Goal: Information Seeking & Learning: Learn about a topic

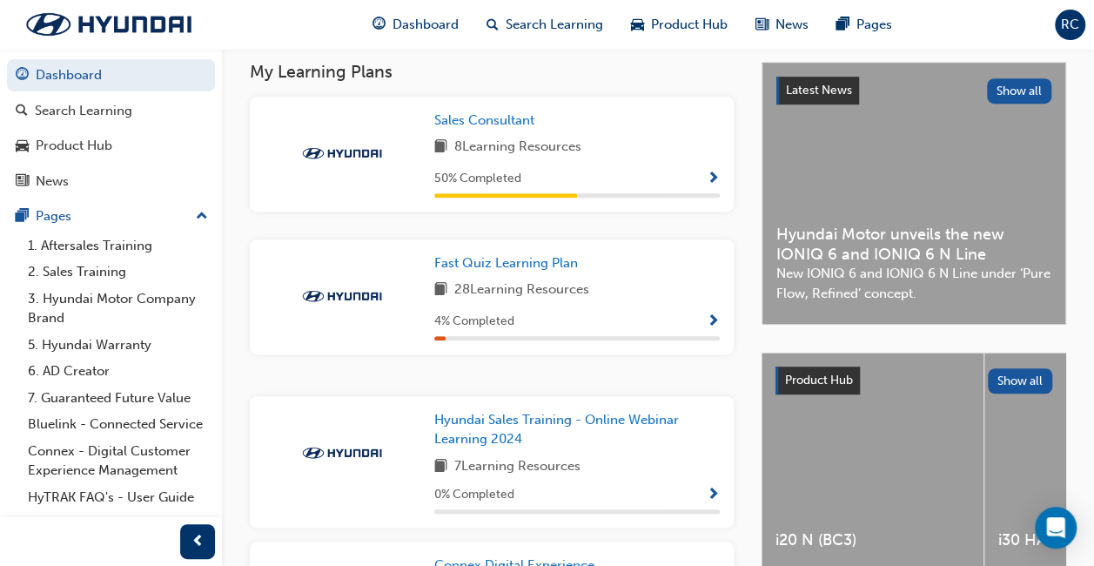
scroll to position [383, 0]
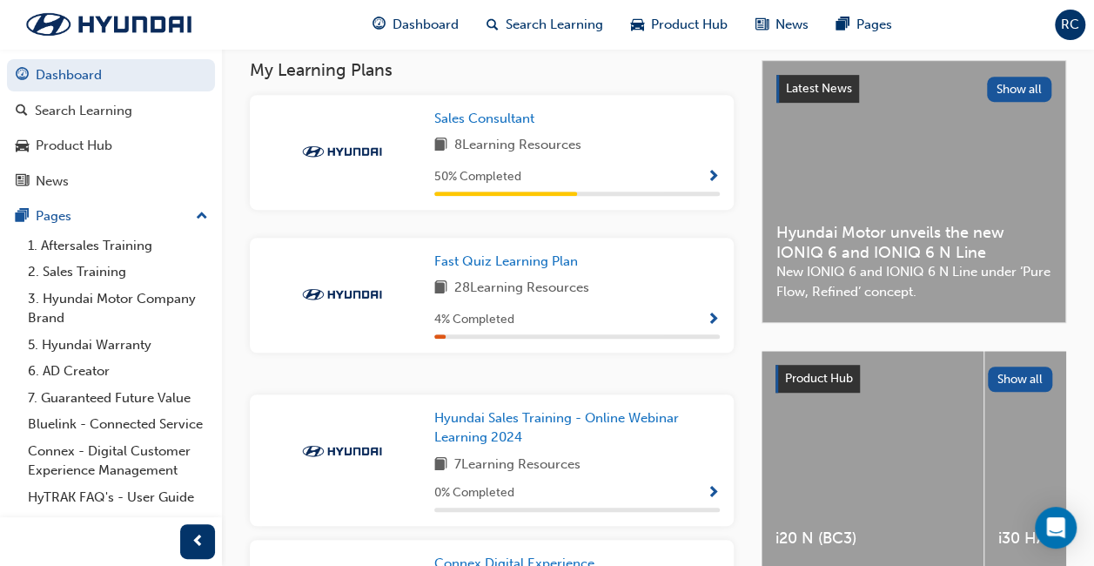
click at [712, 322] on span "Show Progress" at bounding box center [713, 321] width 13 height 16
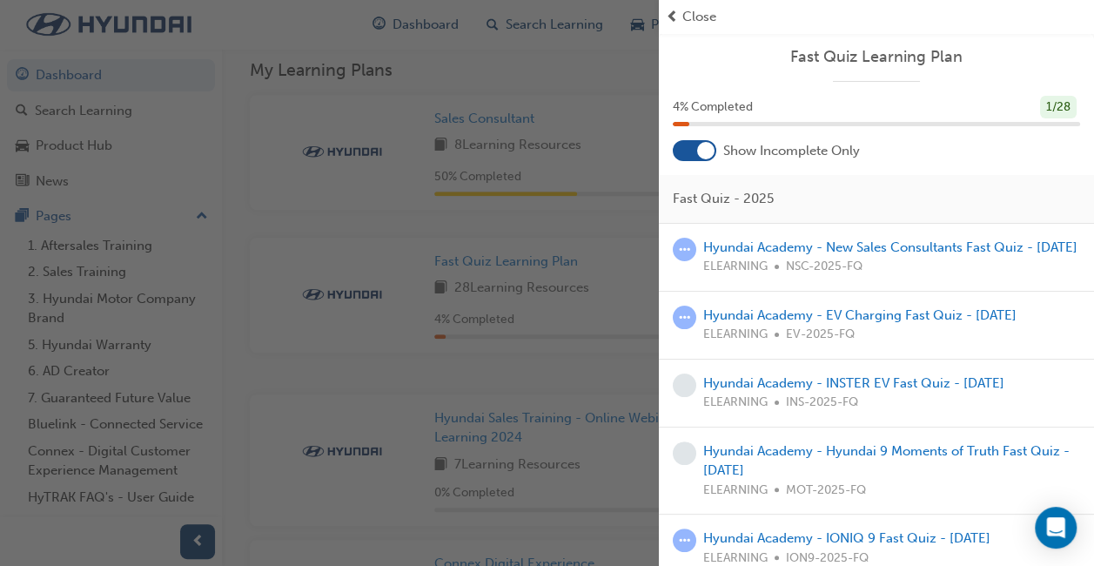
click at [750, 256] on div "Hyundai Academy - New Sales Consultants Fast Quiz - [DATE] ELEARNING NSC-2025-FQ" at bounding box center [890, 257] width 374 height 39
click at [746, 251] on link "Hyundai Academy - New Sales Consultants Fast Quiz - [DATE]" at bounding box center [890, 247] width 374 height 16
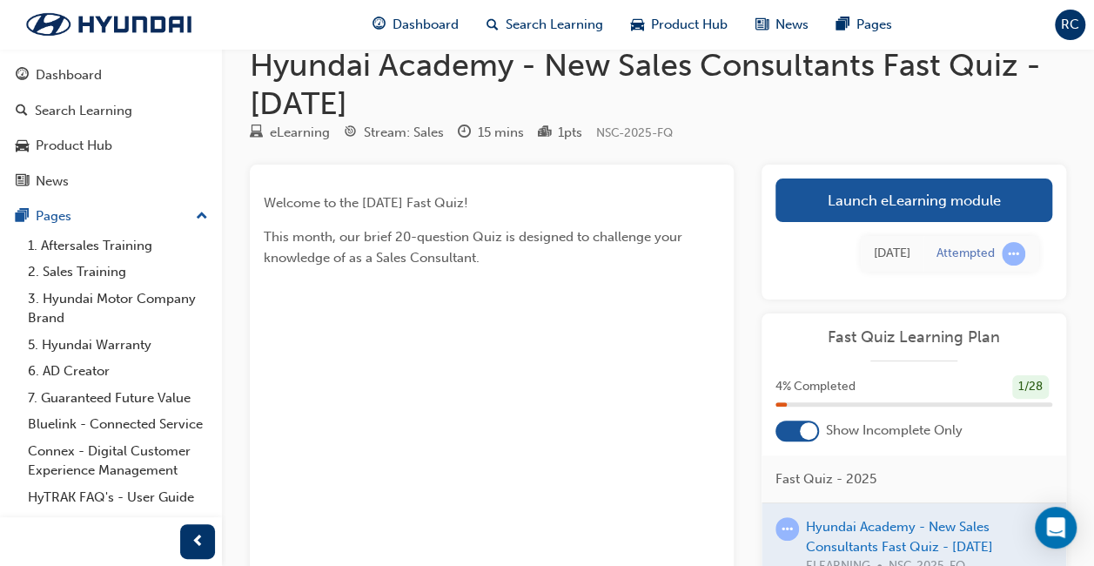
scroll to position [35, 0]
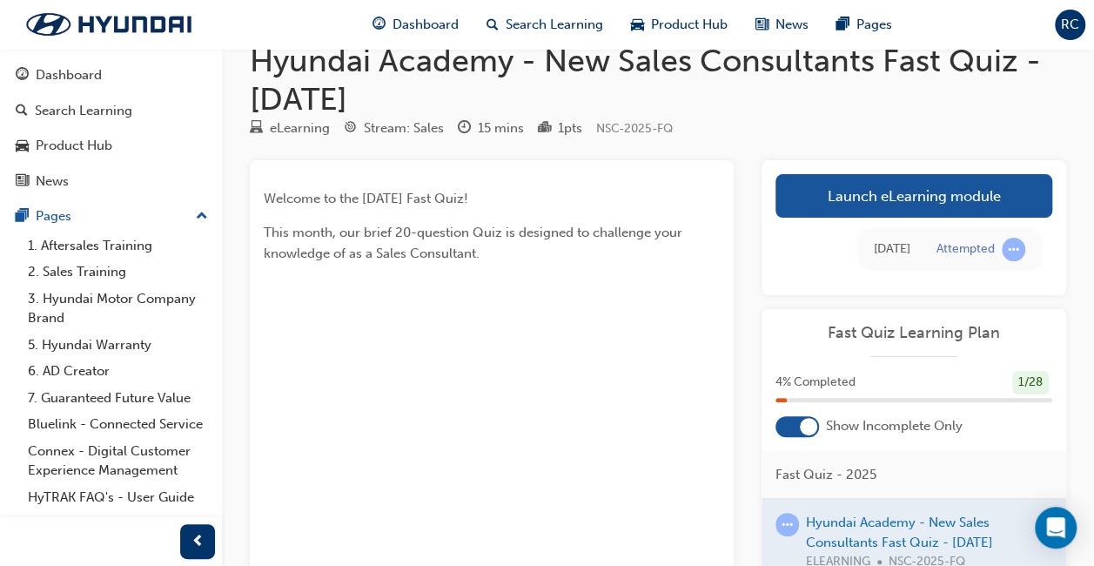
click at [786, 192] on link "Launch eLearning module" at bounding box center [914, 196] width 277 height 44
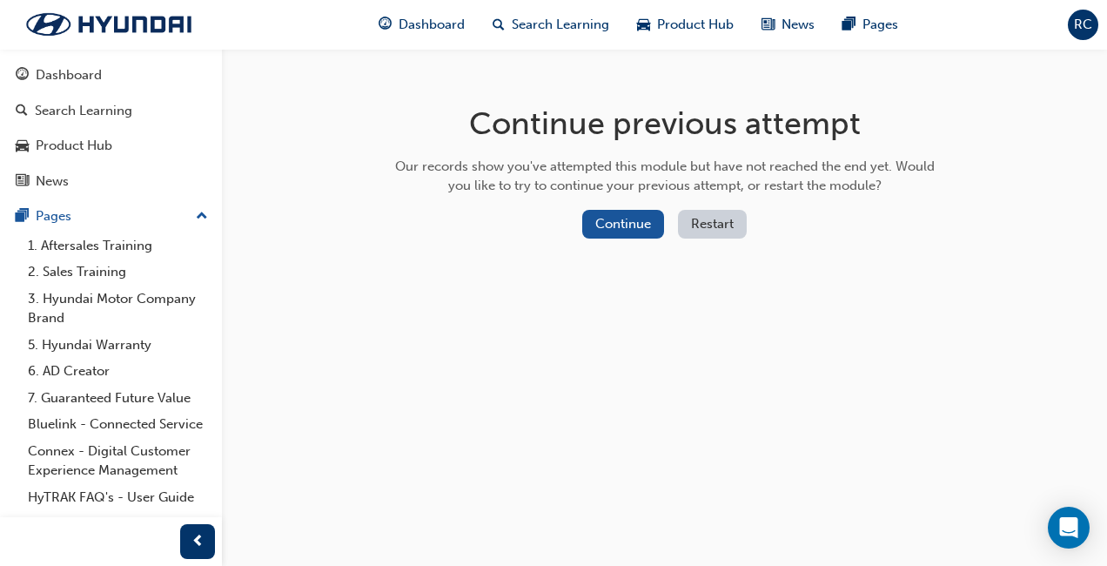
click at [644, 233] on button "Continue" at bounding box center [623, 224] width 82 height 29
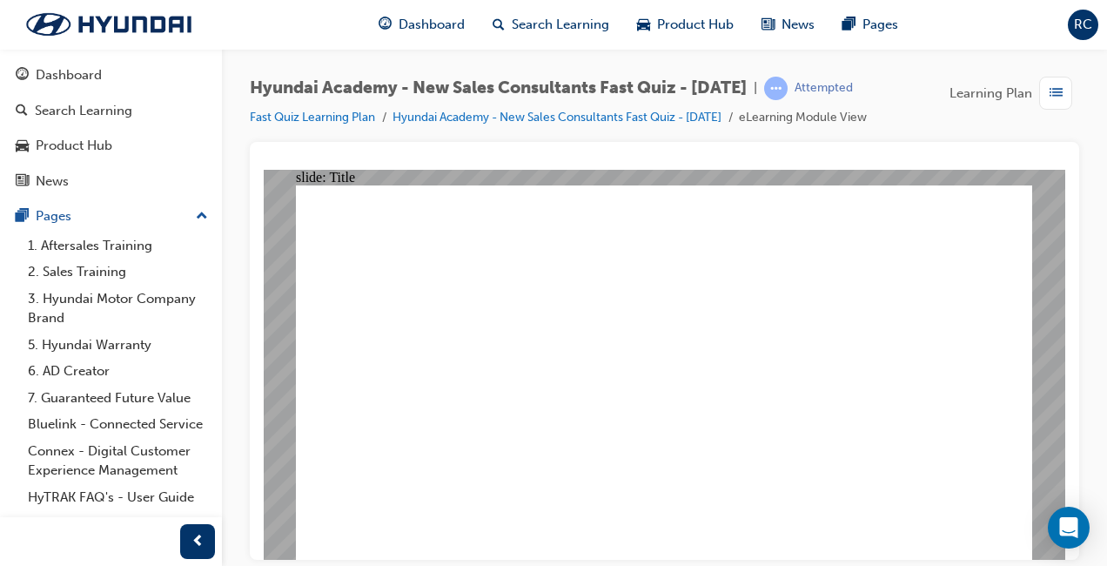
drag, startPoint x: 1080, startPoint y: 190, endPoint x: 1077, endPoint y: 267, distance: 77.5
click at [1077, 267] on div "Hyundai Academy - New Sales Consultants Fast Quiz - [DATE] | Attempted Fast Qui…" at bounding box center [664, 286] width 885 height 474
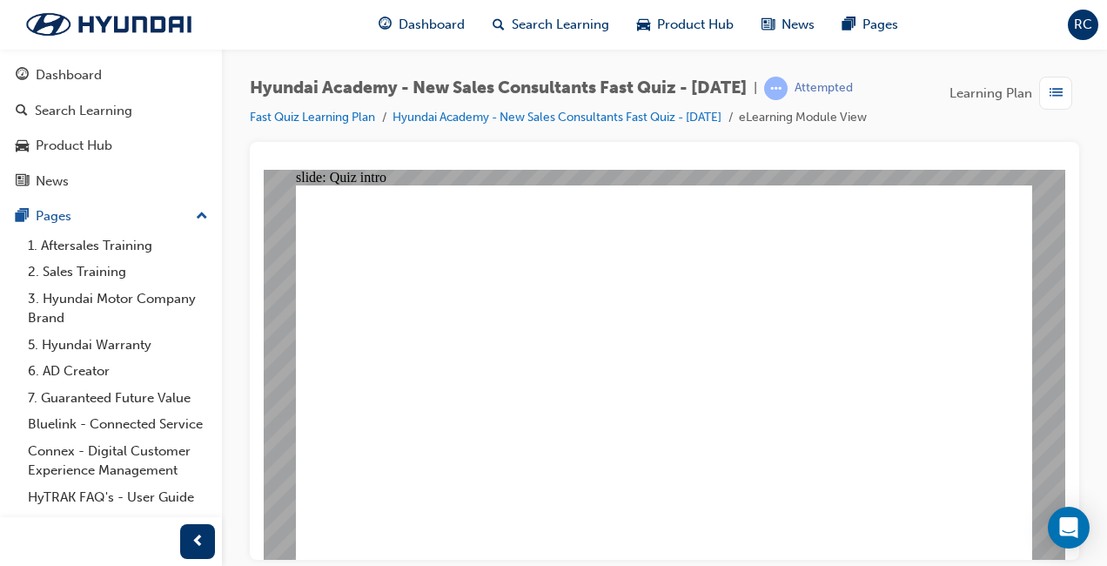
radio input "true"
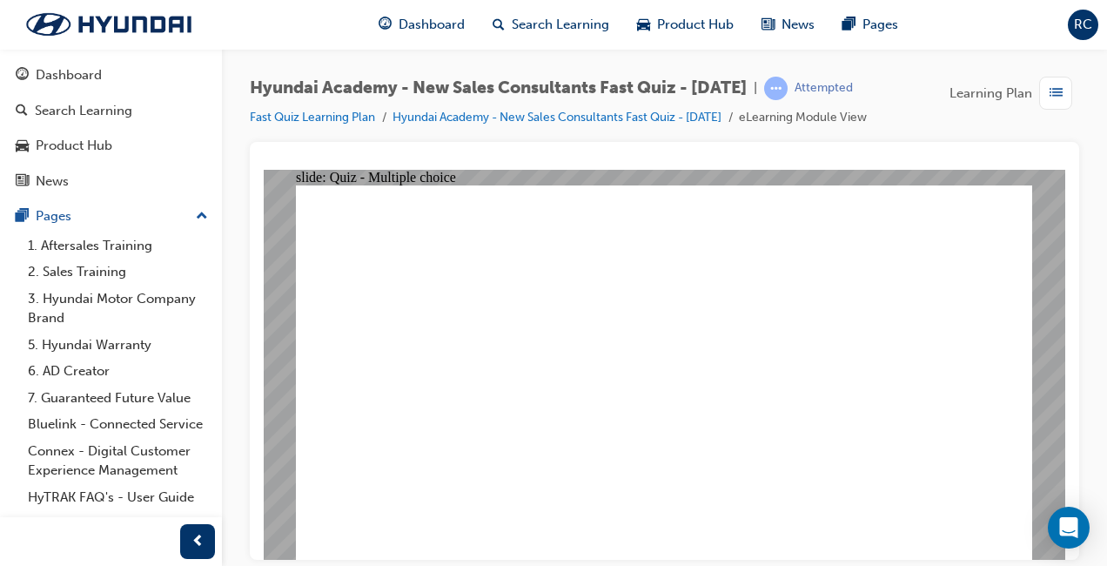
radio input "false"
radio input "true"
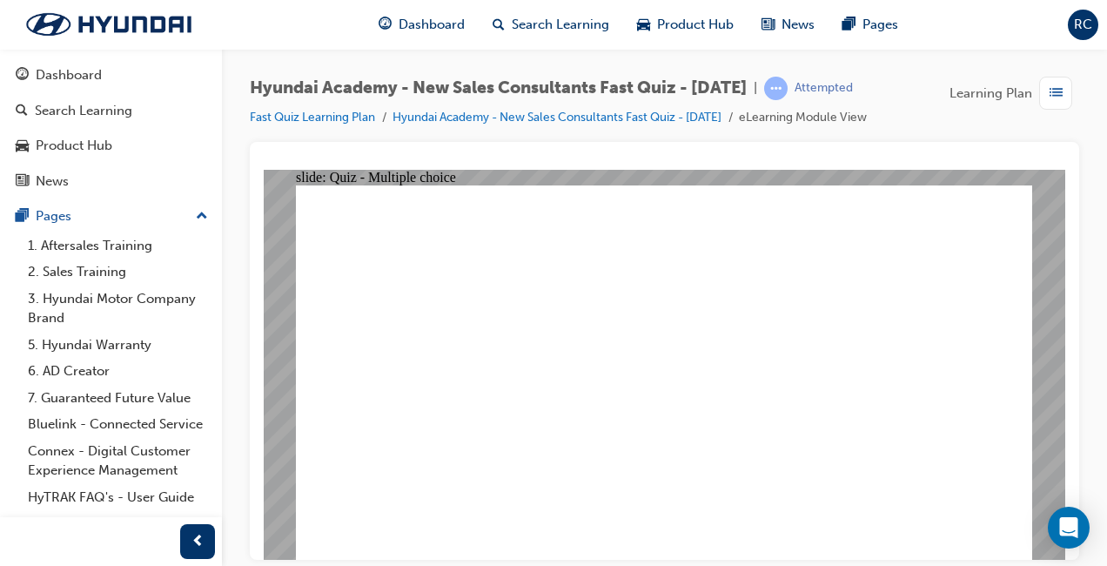
radio input "true"
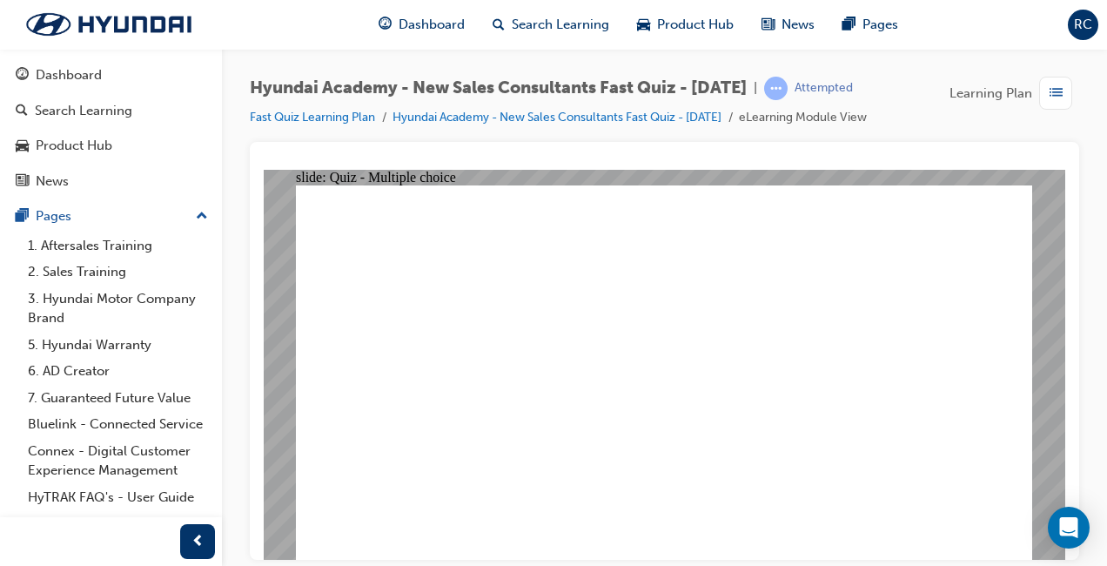
radio input "true"
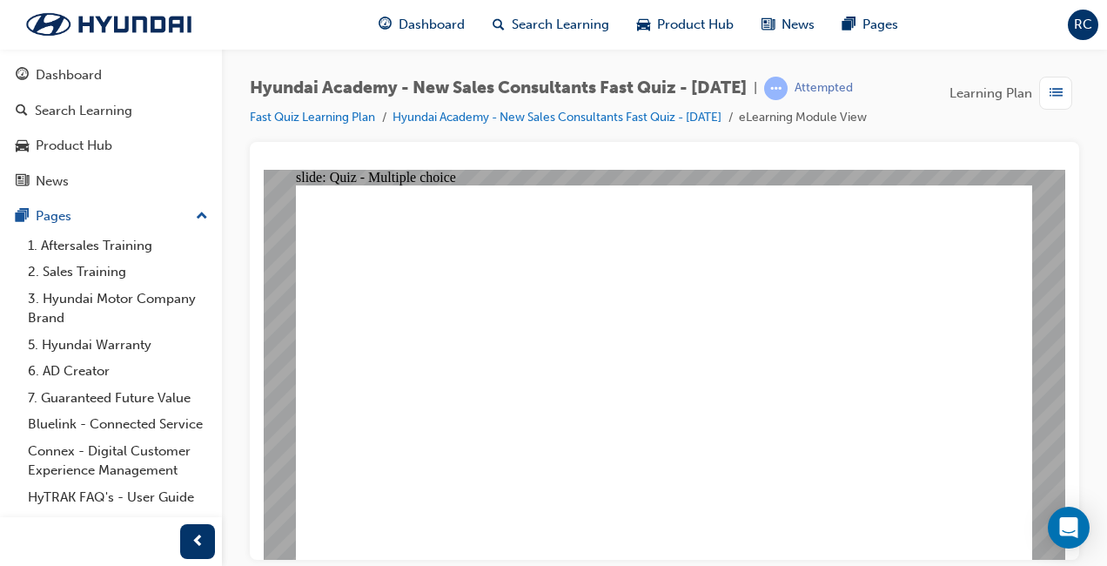
radio input "true"
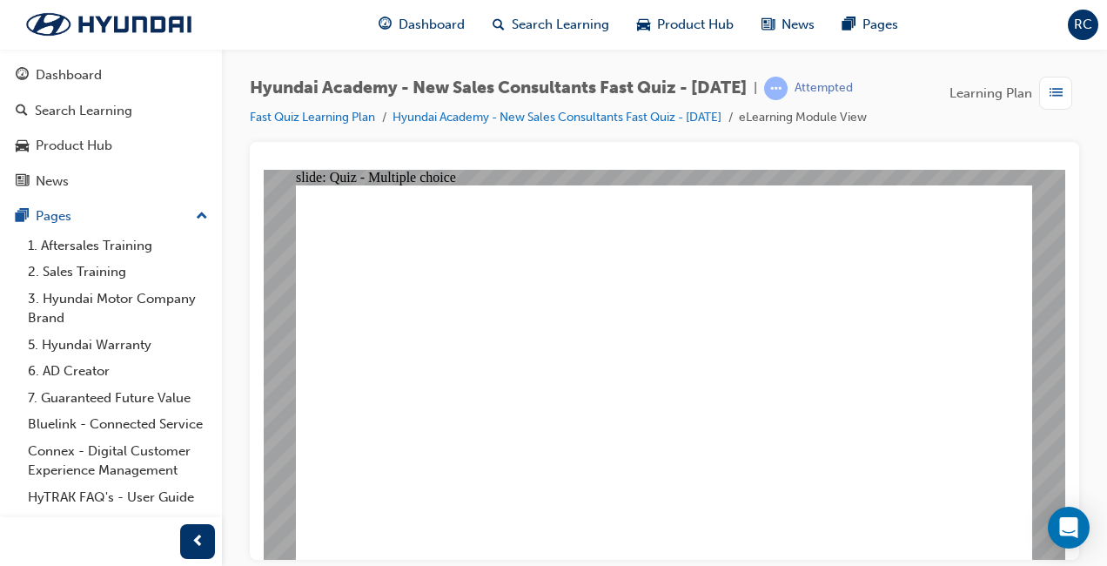
radio input "true"
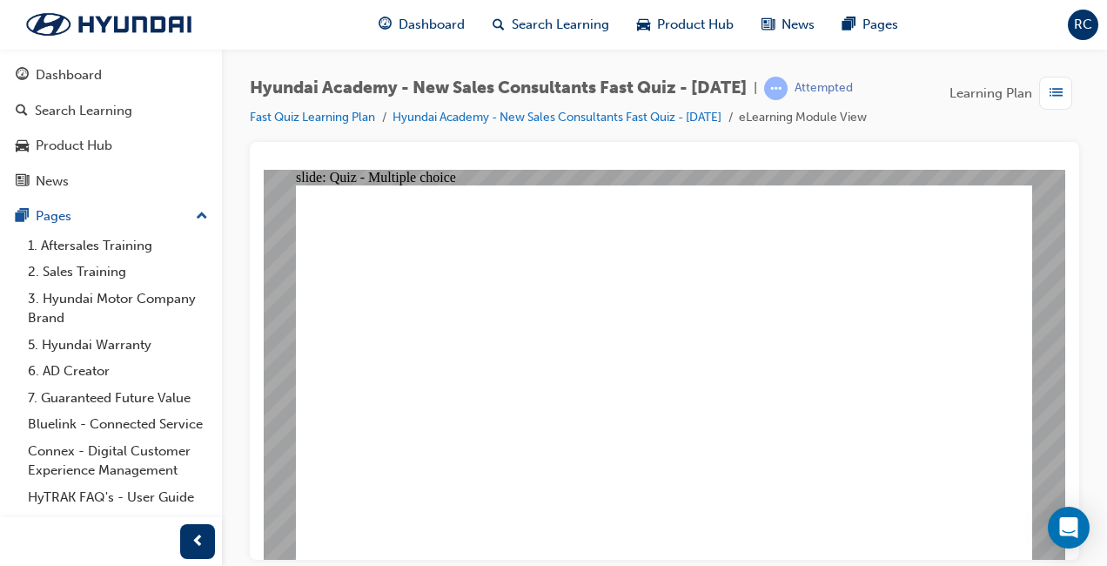
radio input "false"
radio input "true"
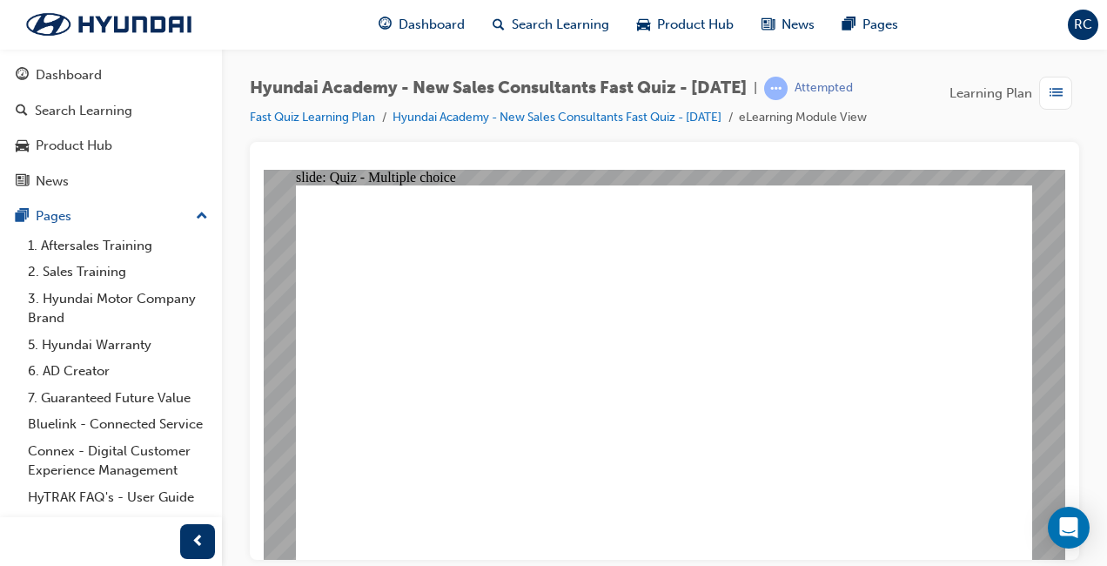
radio input "true"
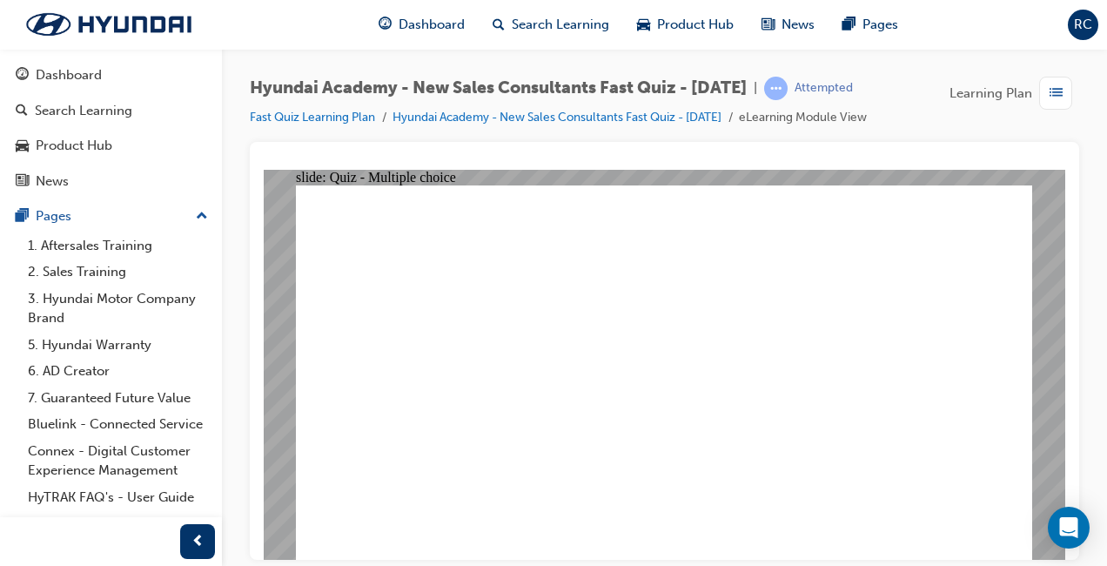
radio input "true"
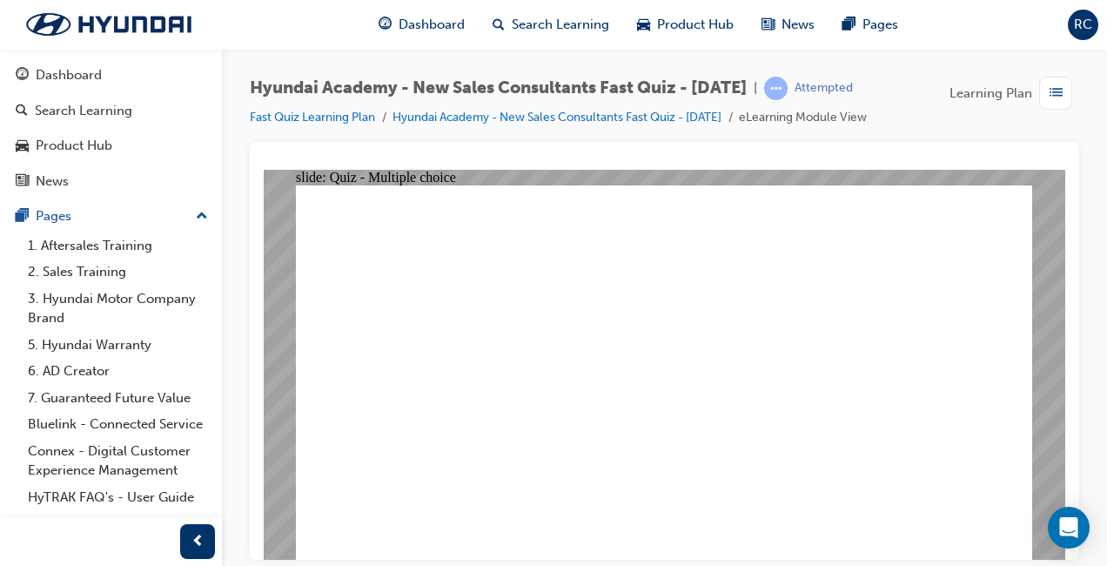
radio input "true"
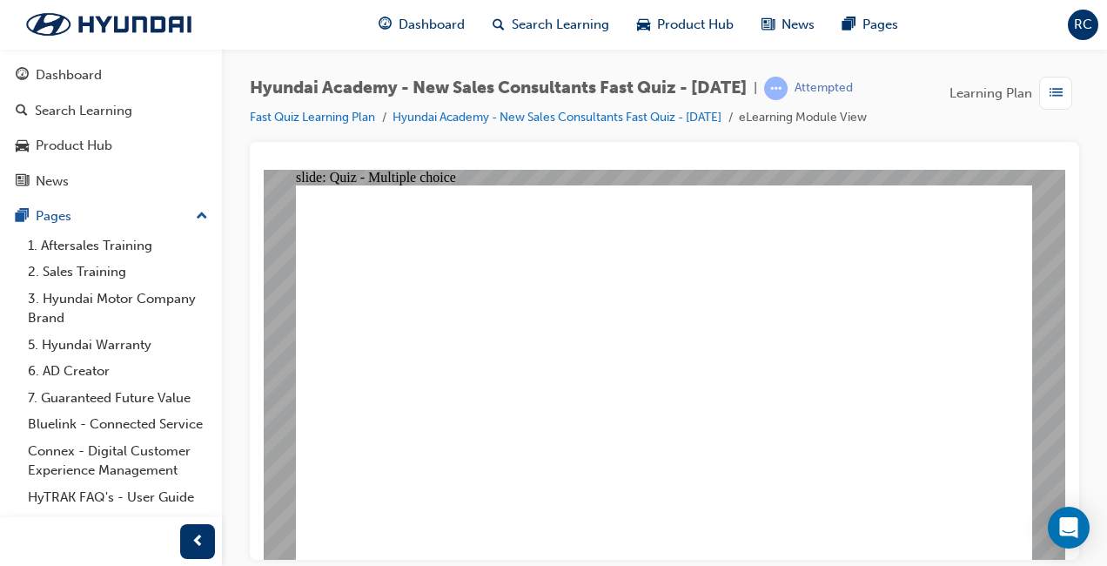
radio input "true"
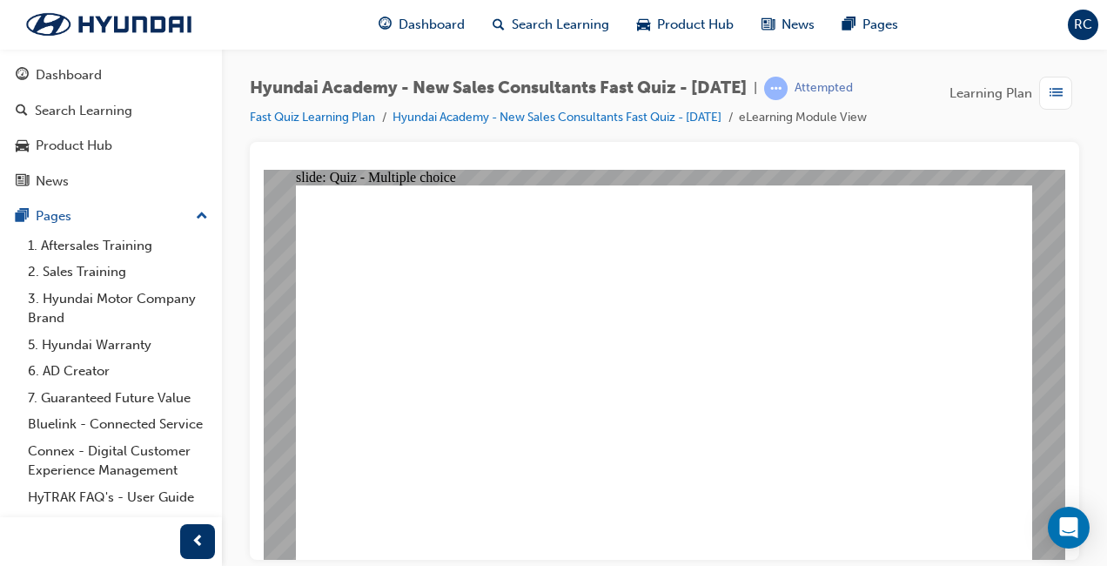
radio input "true"
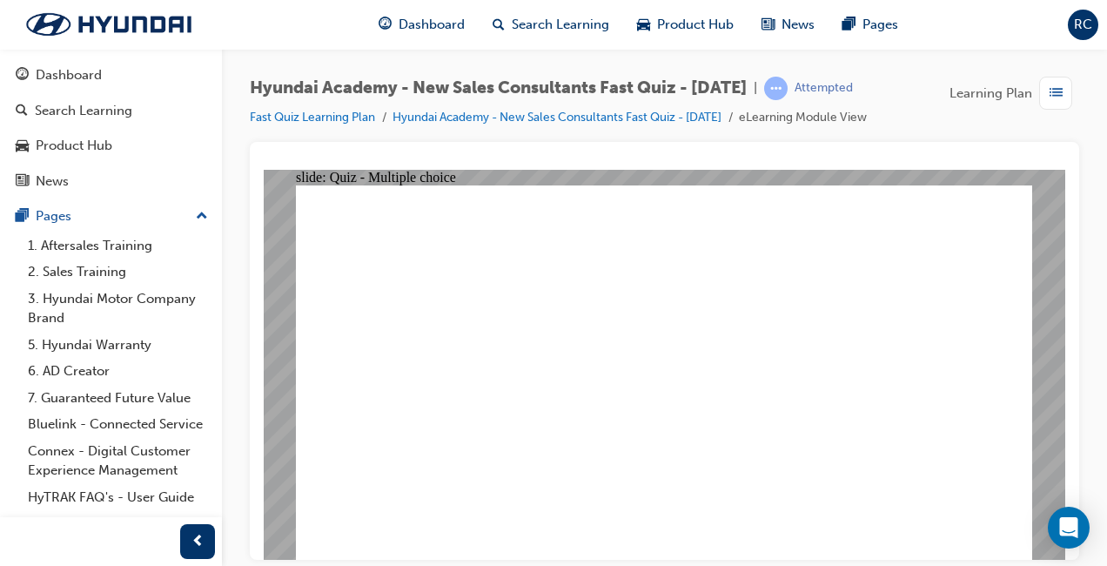
radio input "false"
radio input "true"
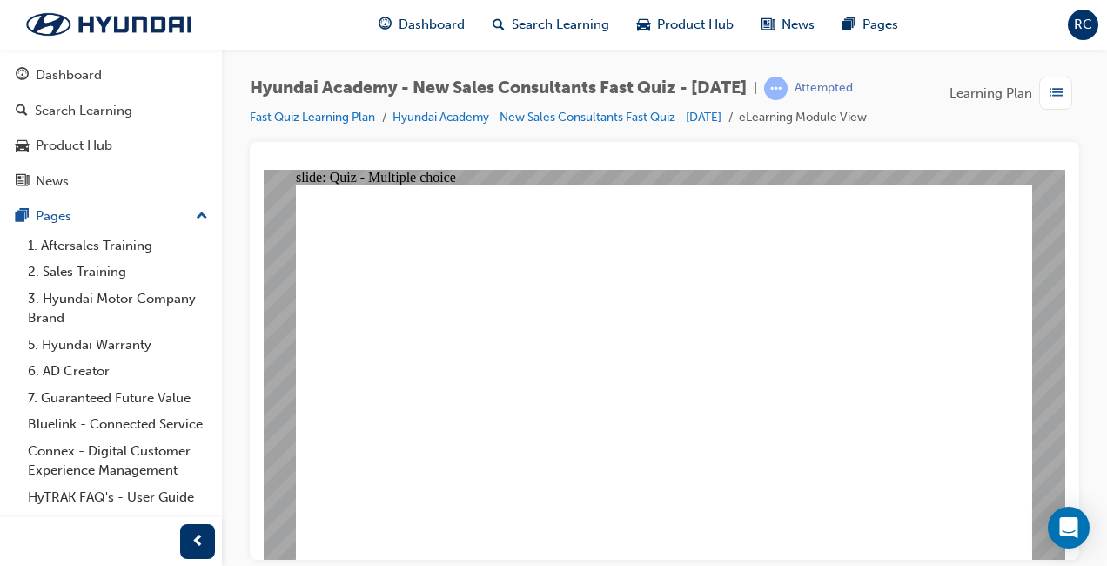
radio input "true"
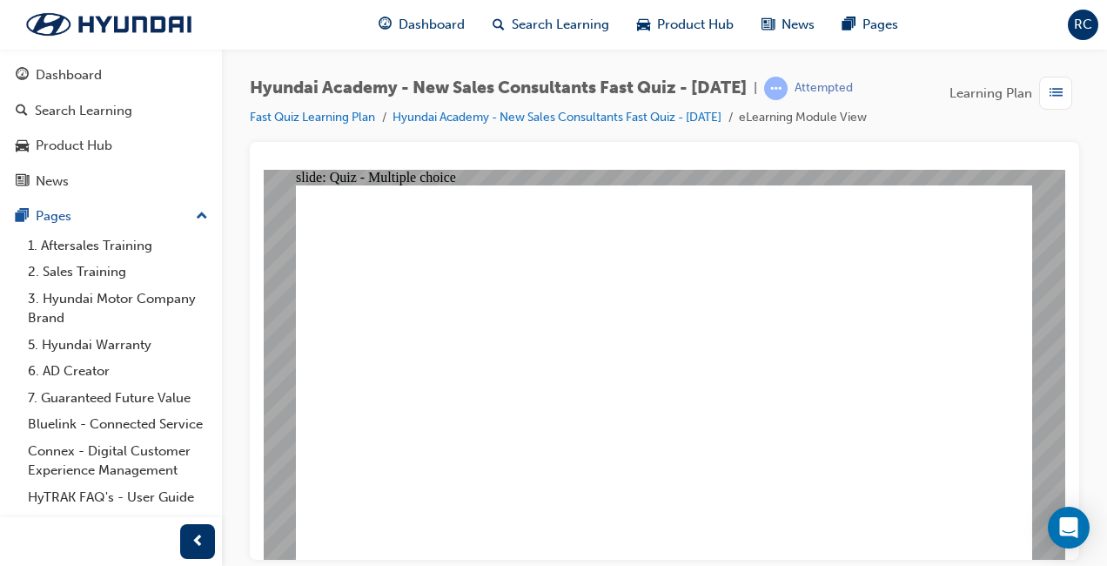
radio input "true"
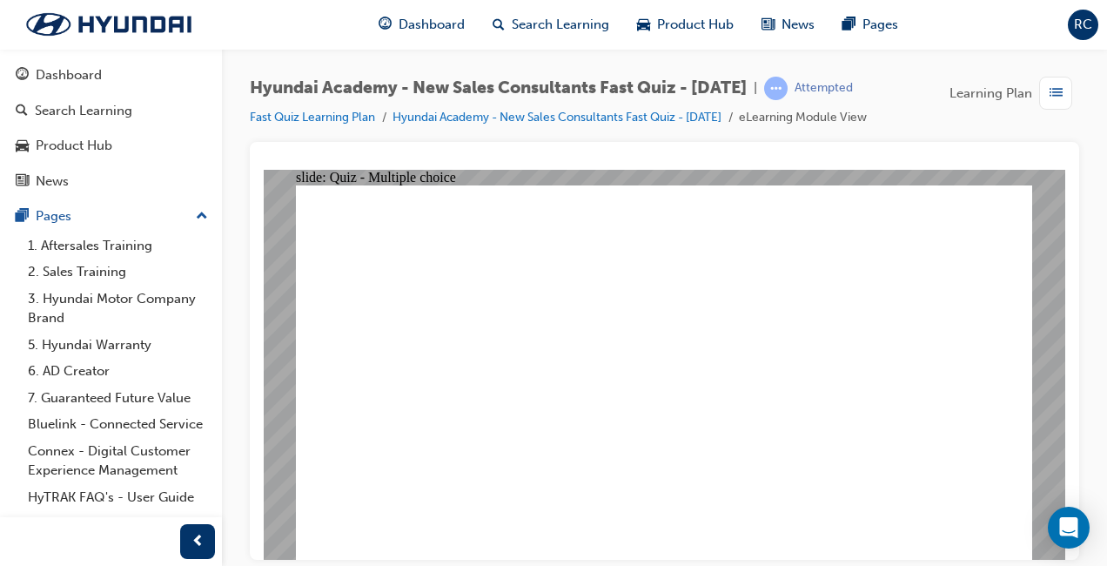
radio input "true"
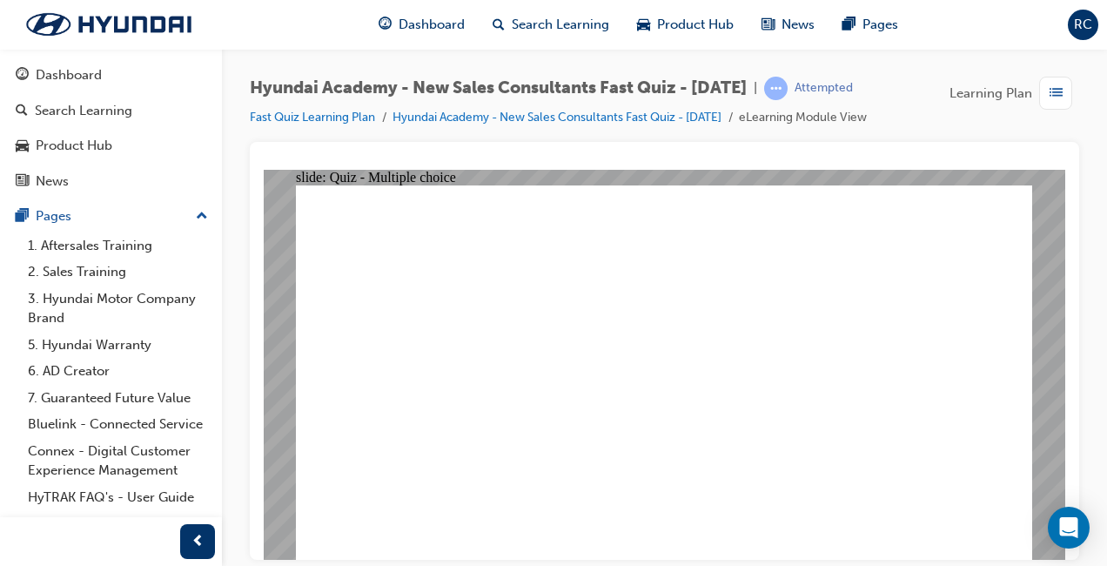
radio input "true"
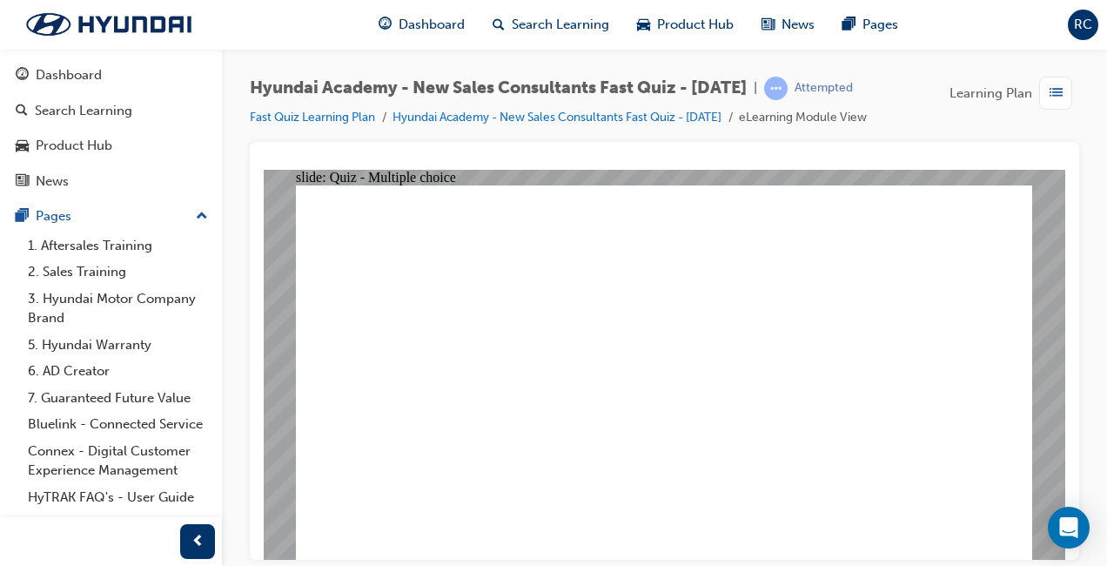
radio input "true"
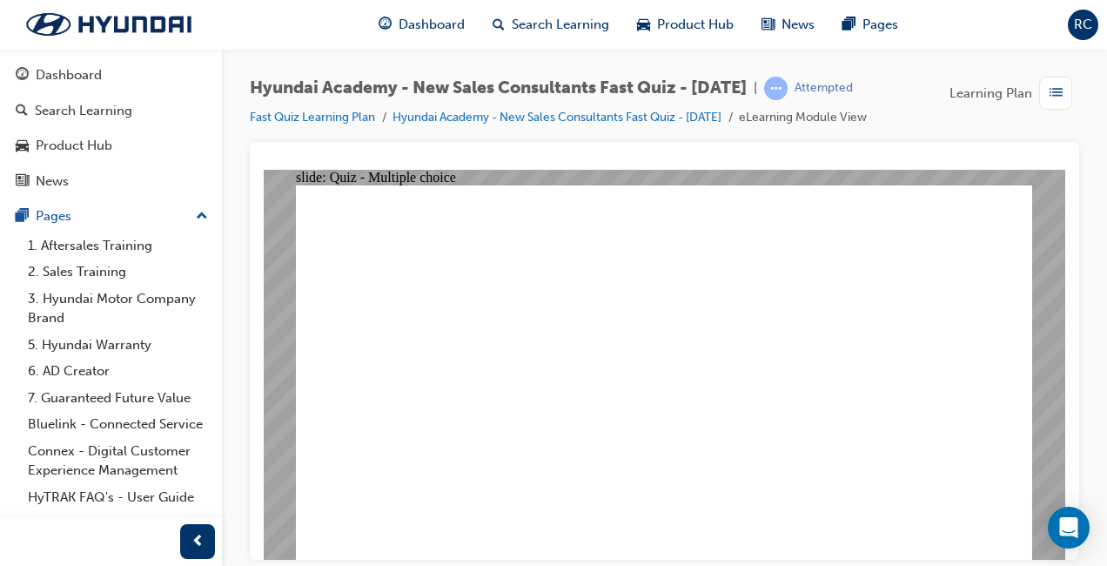
radio input "true"
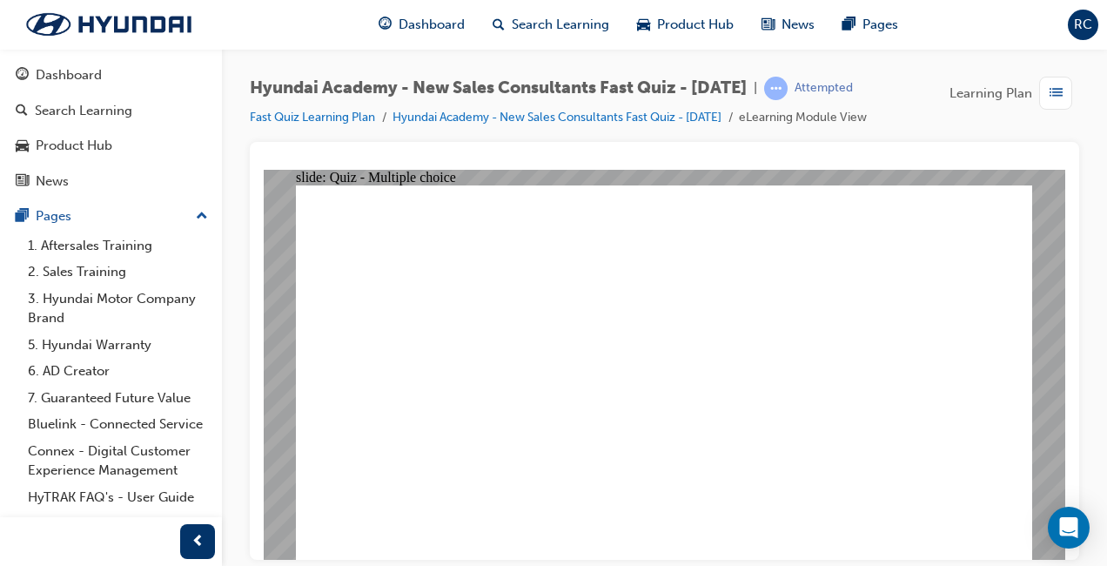
drag, startPoint x: 625, startPoint y: 428, endPoint x: 632, endPoint y: 439, distance: 12.6
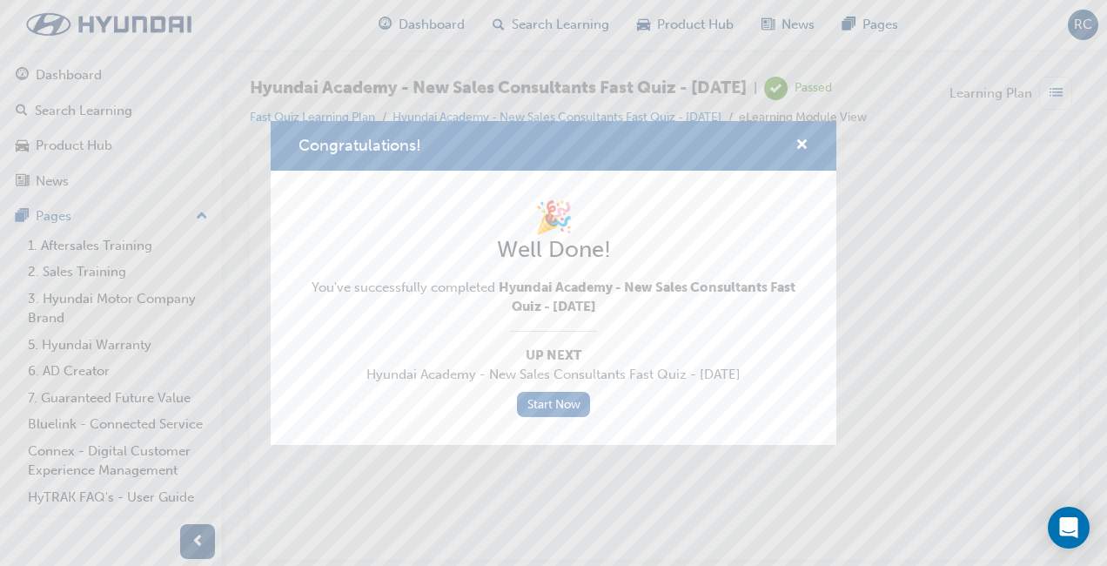
click at [547, 407] on link "Start Now" at bounding box center [553, 404] width 73 height 25
click at [555, 394] on link "Start Now" at bounding box center [553, 404] width 73 height 25
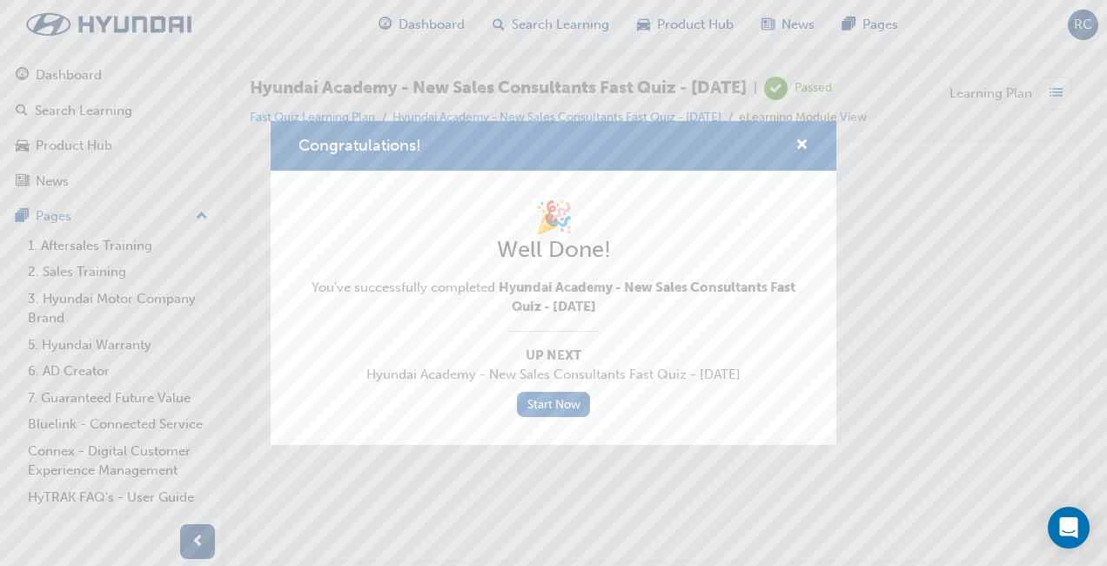
click at [555, 394] on link "Start Now" at bounding box center [553, 404] width 73 height 25
click at [549, 394] on link "Start Now" at bounding box center [553, 404] width 73 height 25
click at [563, 397] on link "Start Now" at bounding box center [553, 404] width 73 height 25
click at [547, 402] on link "Start Now" at bounding box center [553, 404] width 73 height 25
click at [542, 412] on link "Start Now" at bounding box center [553, 404] width 73 height 25
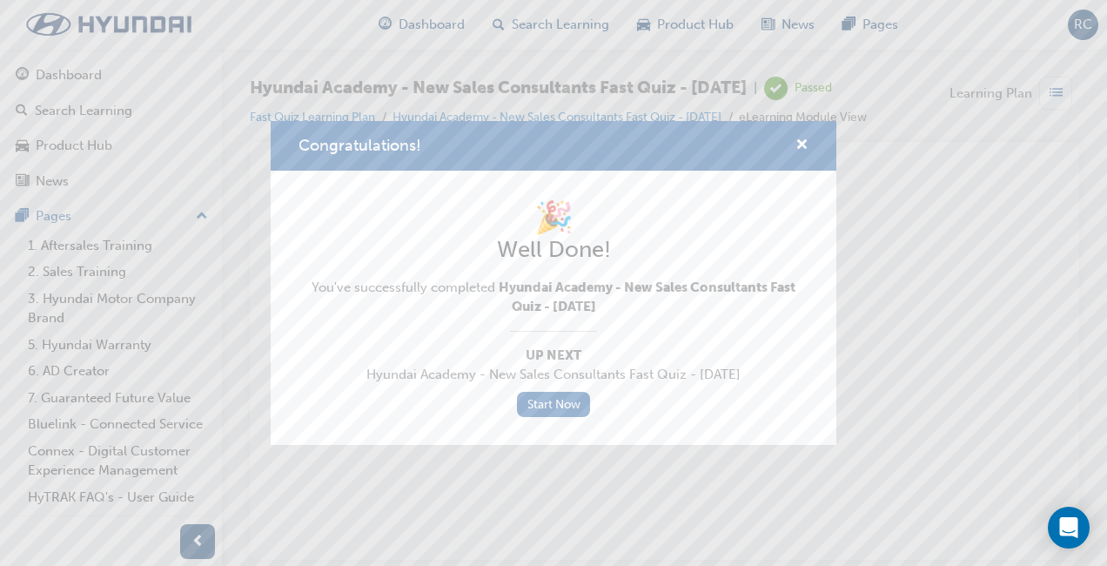
click at [562, 405] on link "Start Now" at bounding box center [553, 404] width 73 height 25
click at [804, 143] on span "cross-icon" at bounding box center [802, 146] width 13 height 16
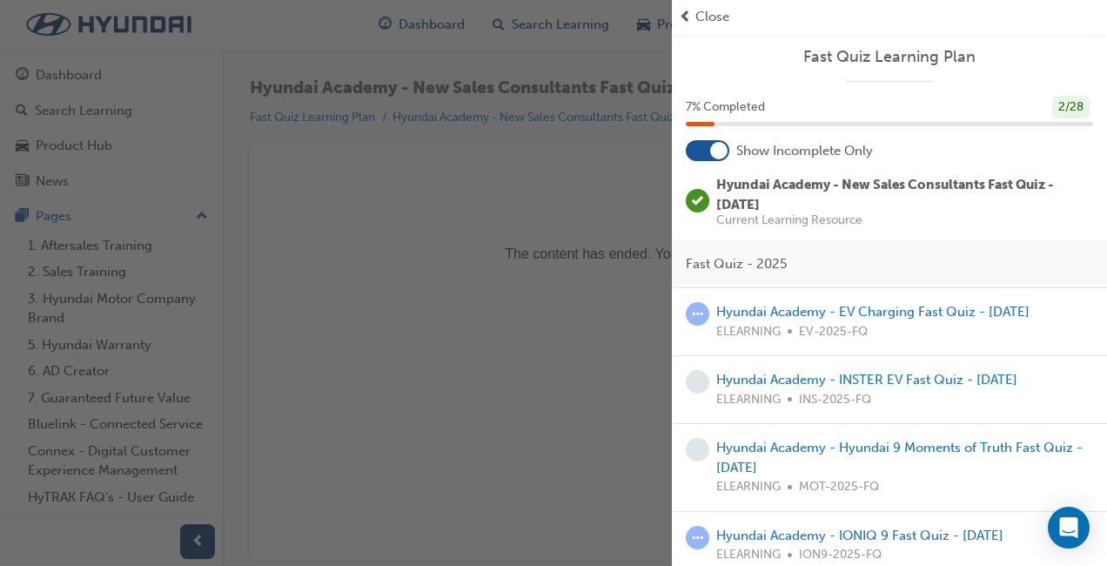
click at [708, 17] on span "Close" at bounding box center [713, 17] width 34 height 20
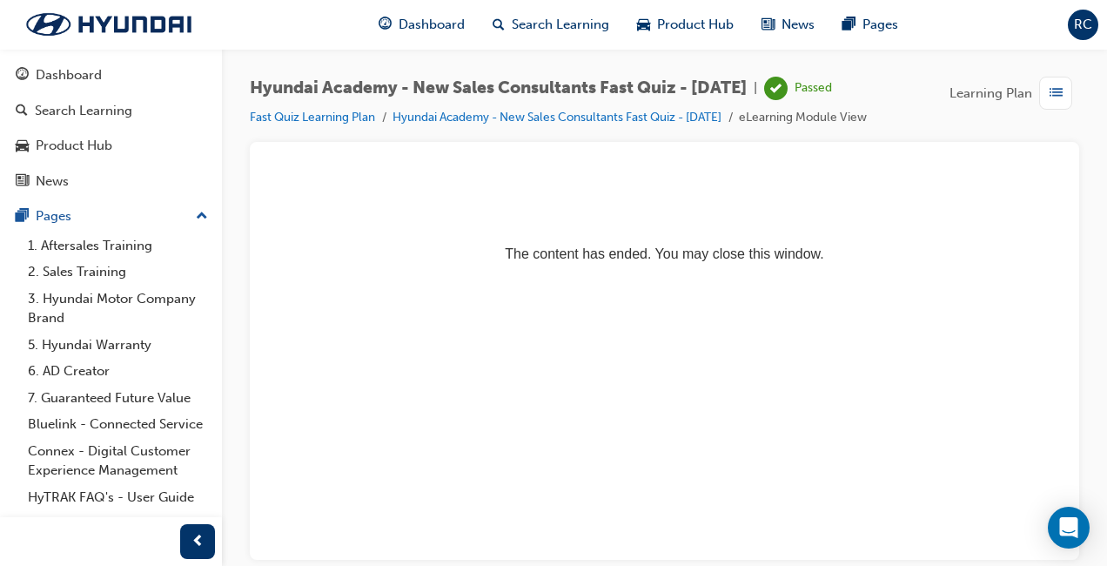
click at [433, 23] on span "Dashboard" at bounding box center [432, 25] width 66 height 20
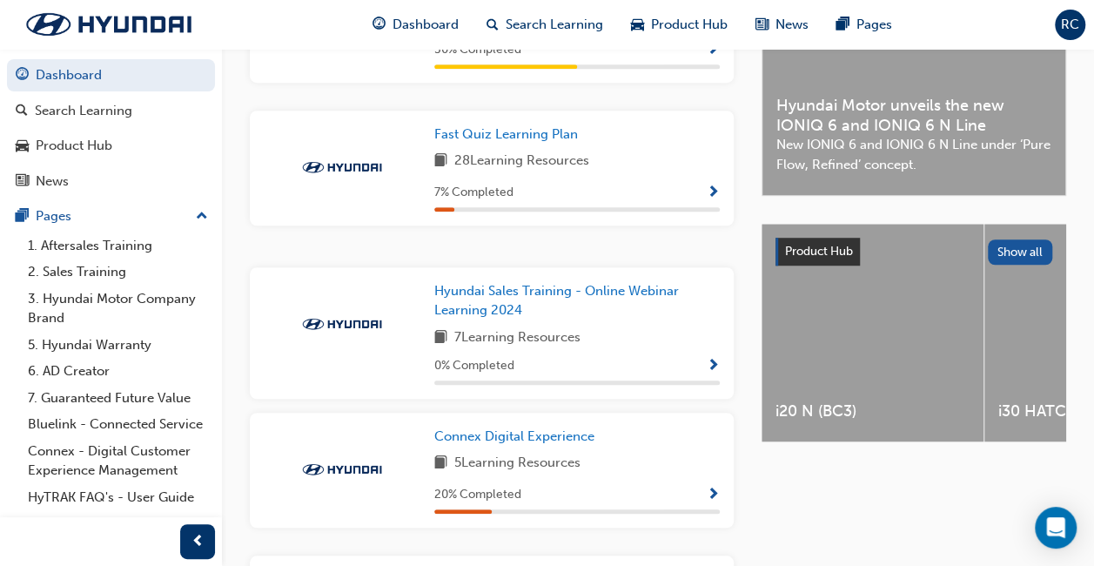
scroll to position [519, 0]
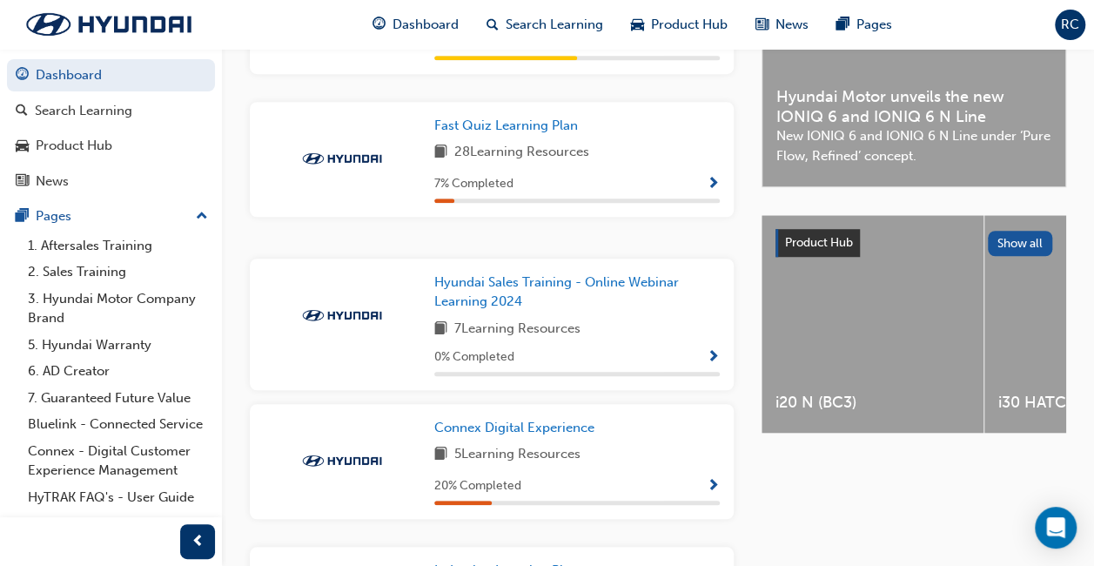
click at [717, 190] on span "Show Progress" at bounding box center [713, 185] width 13 height 16
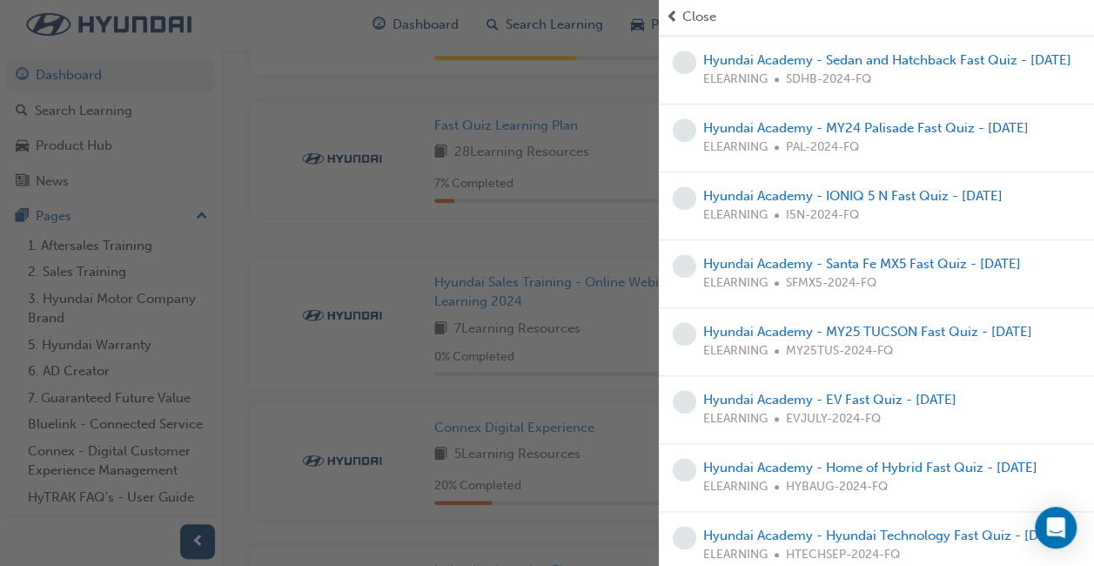
scroll to position [0, 0]
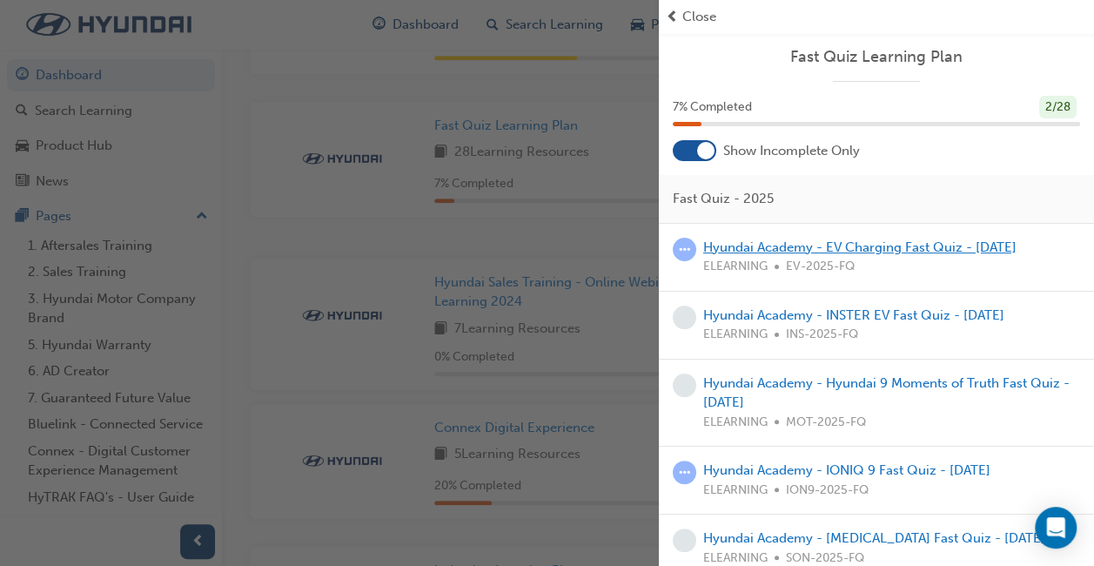
click at [1008, 246] on link "Hyundai Academy - EV Charging Fast Quiz - [DATE]" at bounding box center [859, 247] width 313 height 16
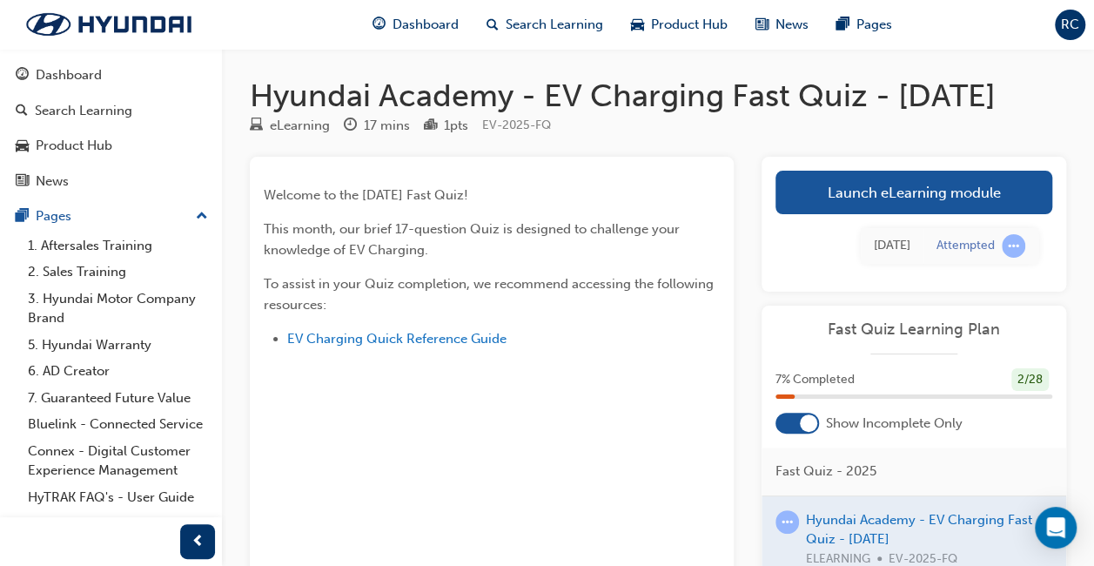
click at [945, 179] on link "Launch eLearning module" at bounding box center [914, 193] width 277 height 44
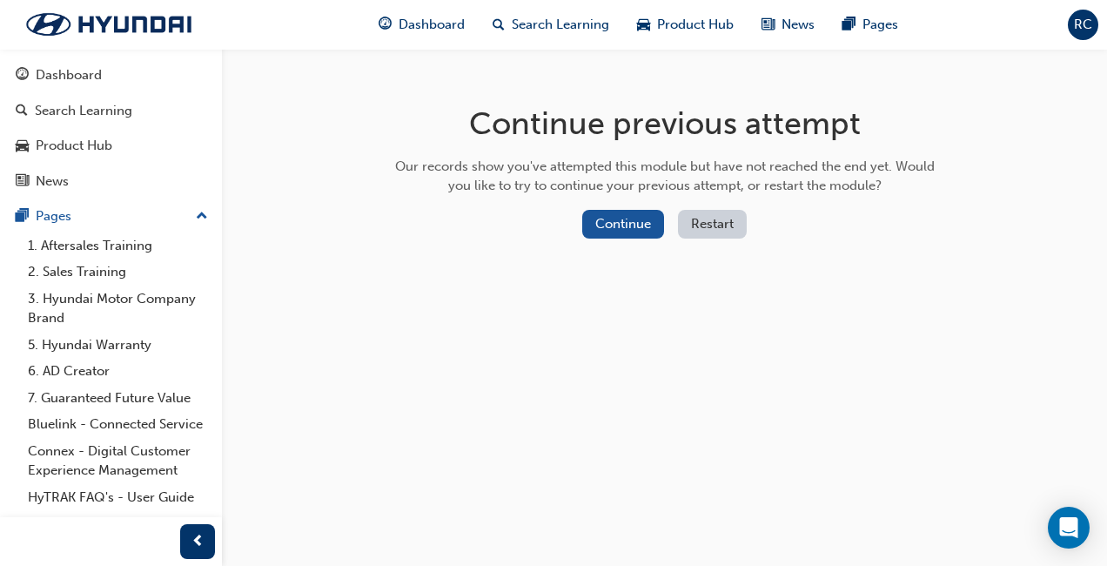
click at [626, 218] on button "Continue" at bounding box center [623, 224] width 82 height 29
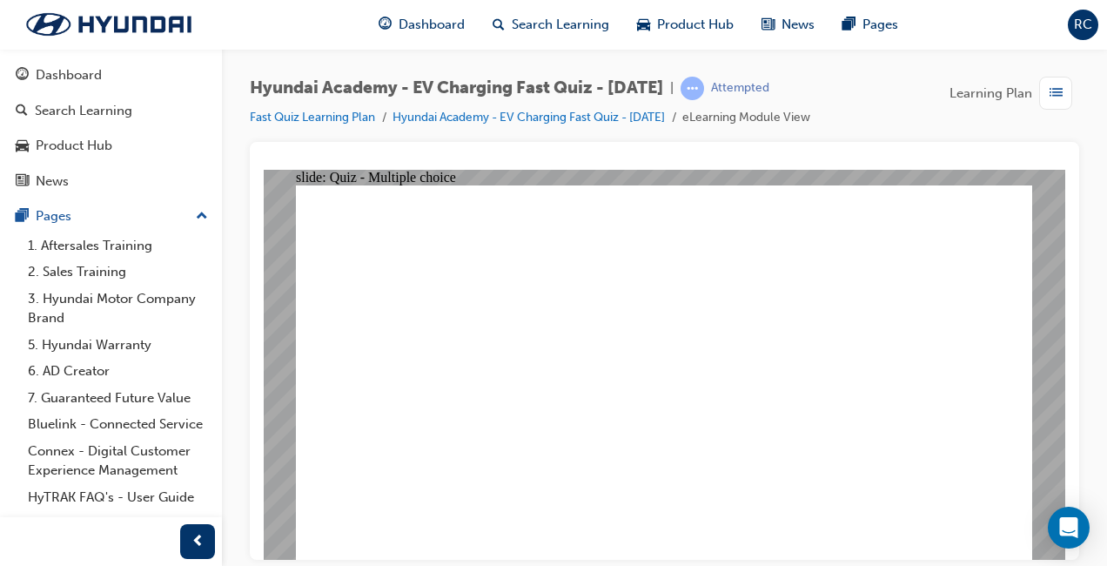
radio input "true"
radio input "false"
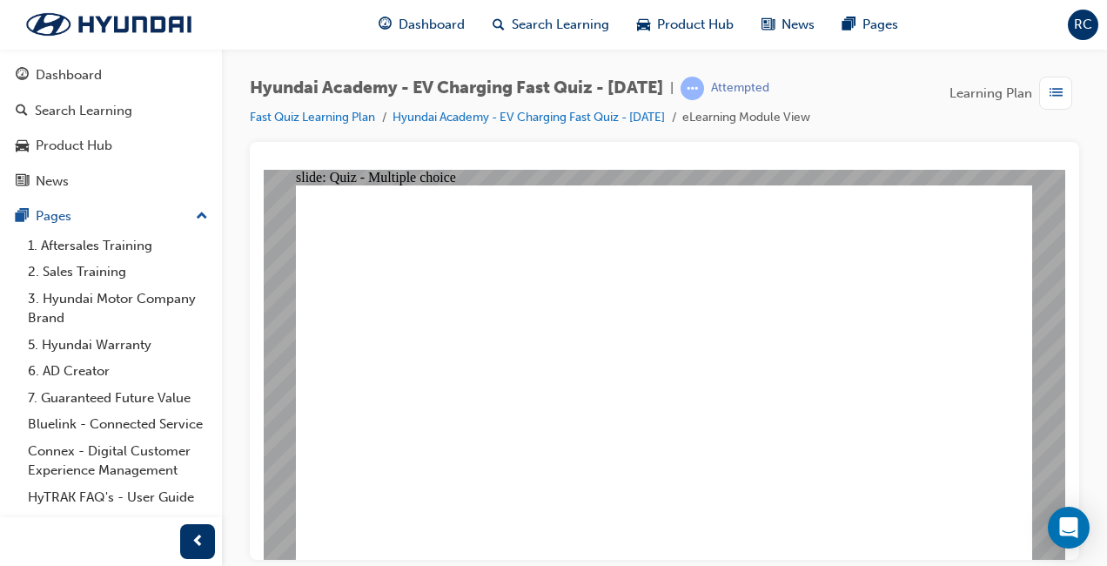
radio input "true"
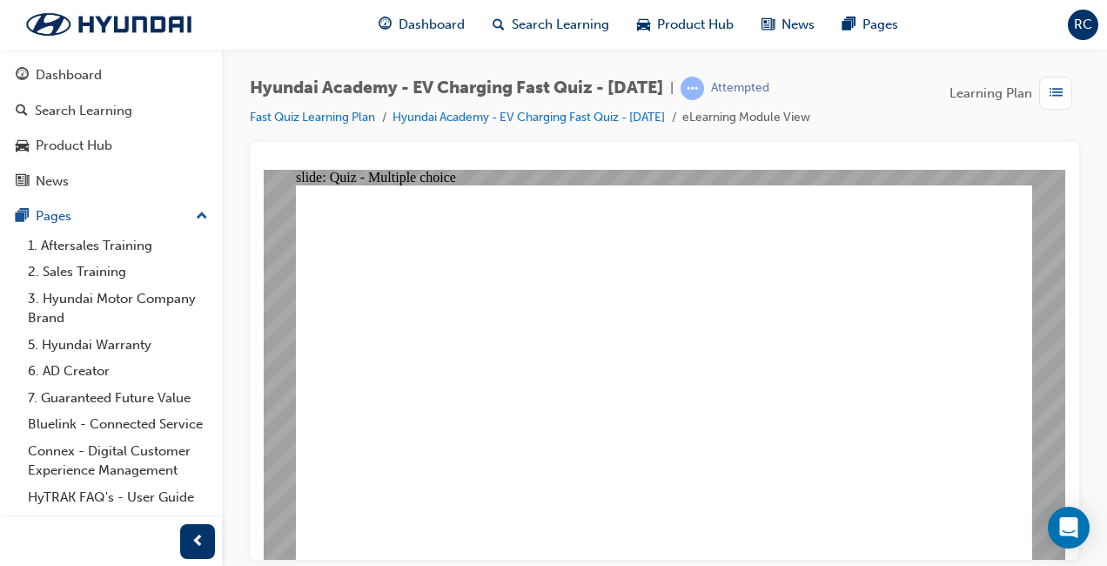
radio input "true"
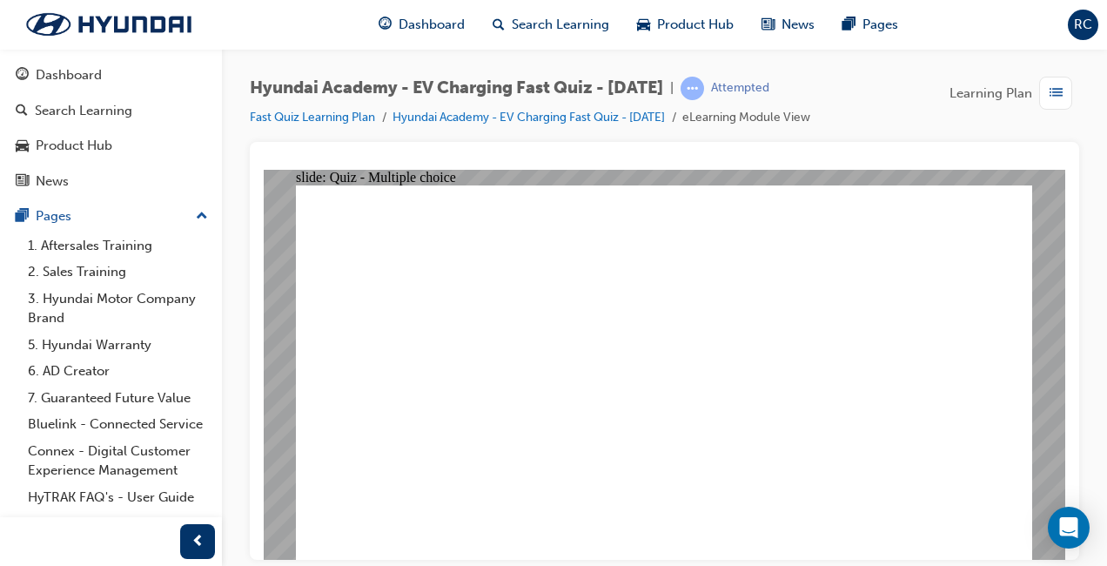
radio input "true"
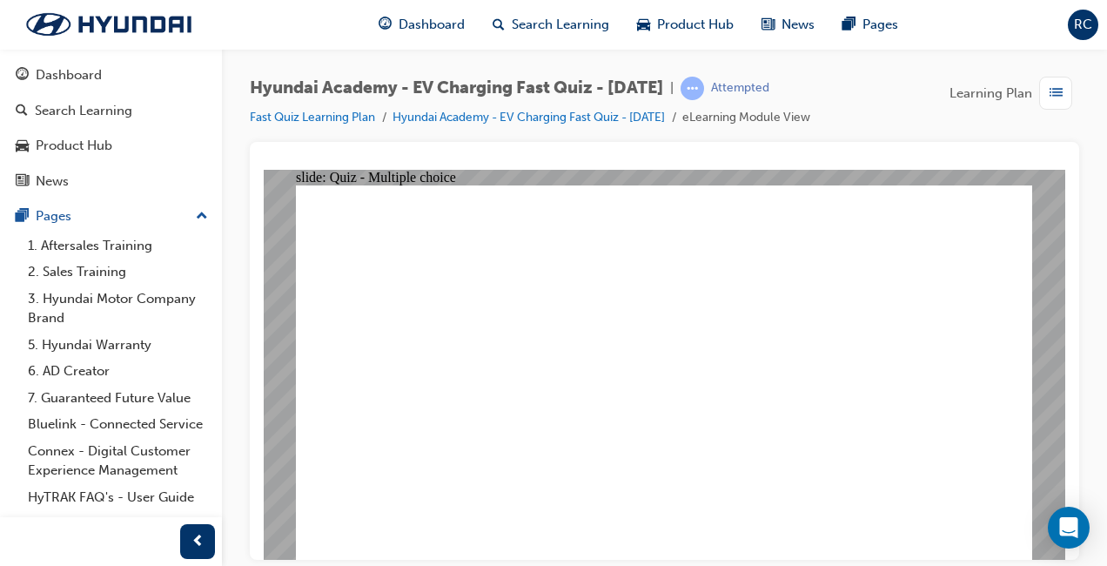
radio input "true"
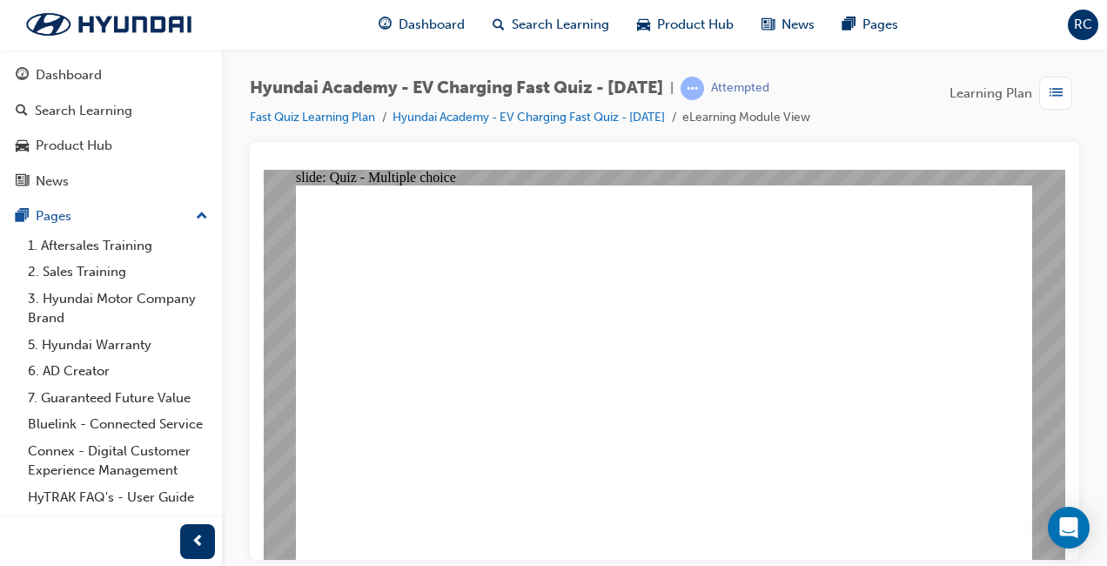
radio input "true"
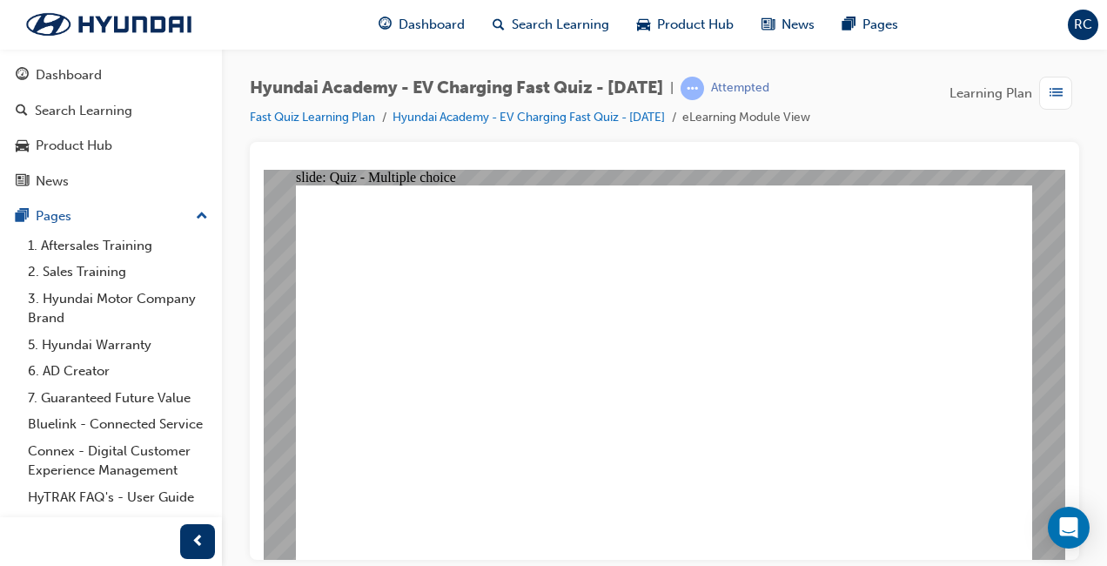
radio input "true"
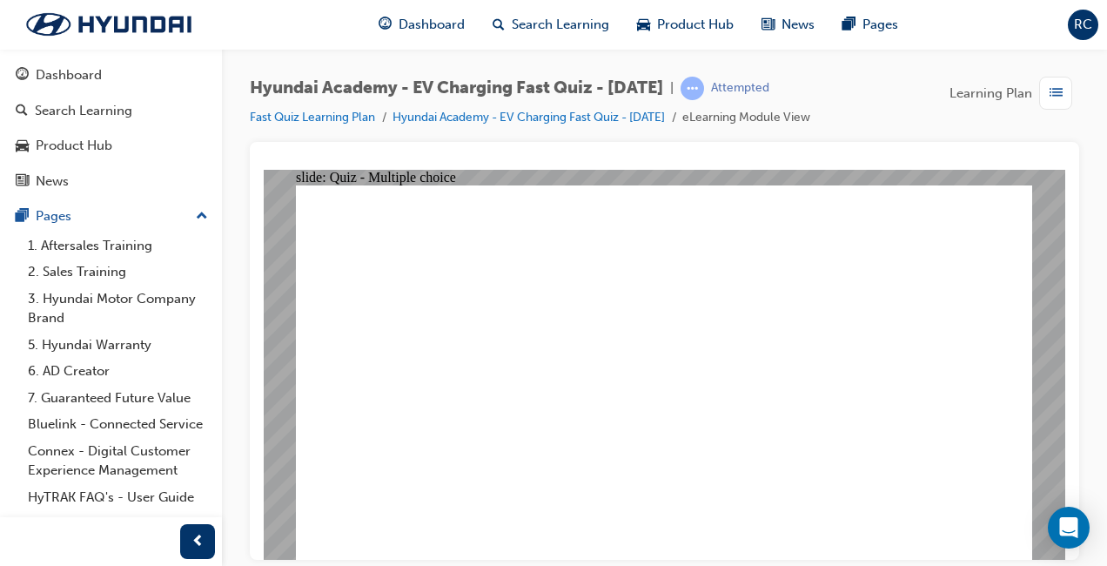
radio input "false"
radio input "true"
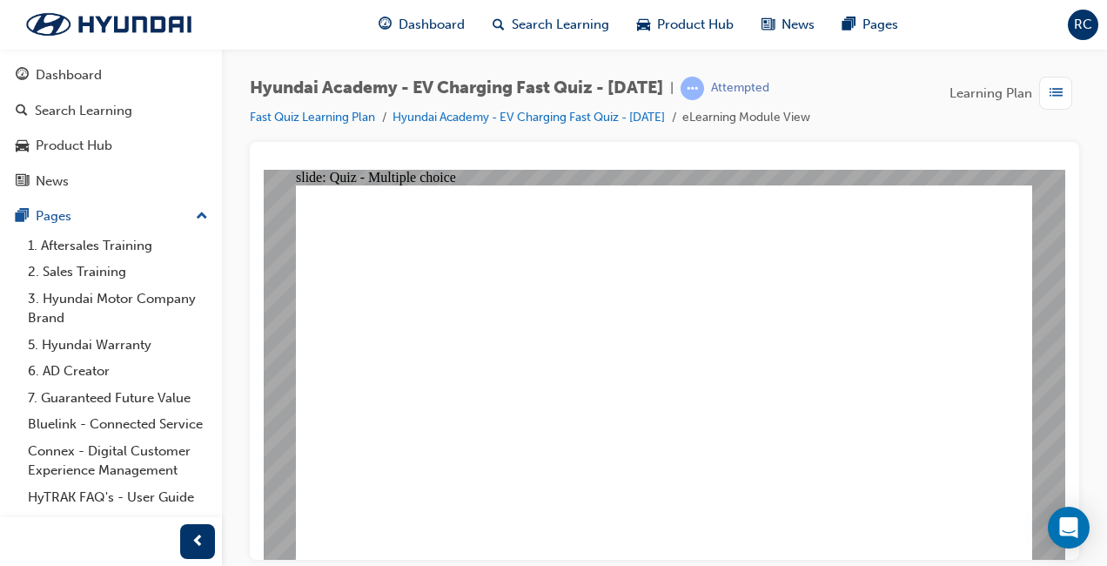
radio input "true"
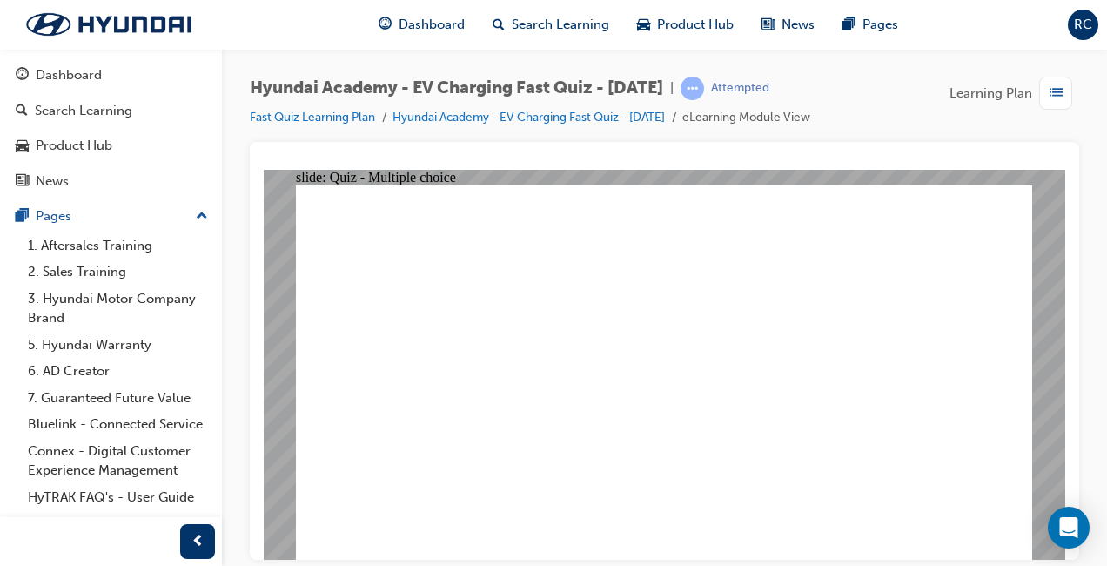
radio input "true"
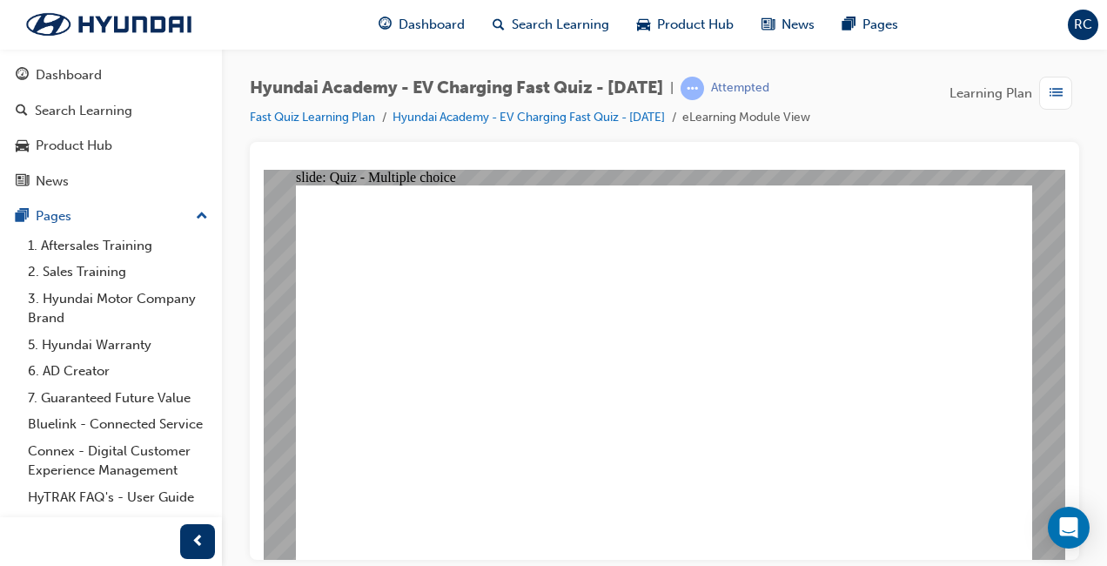
radio input "true"
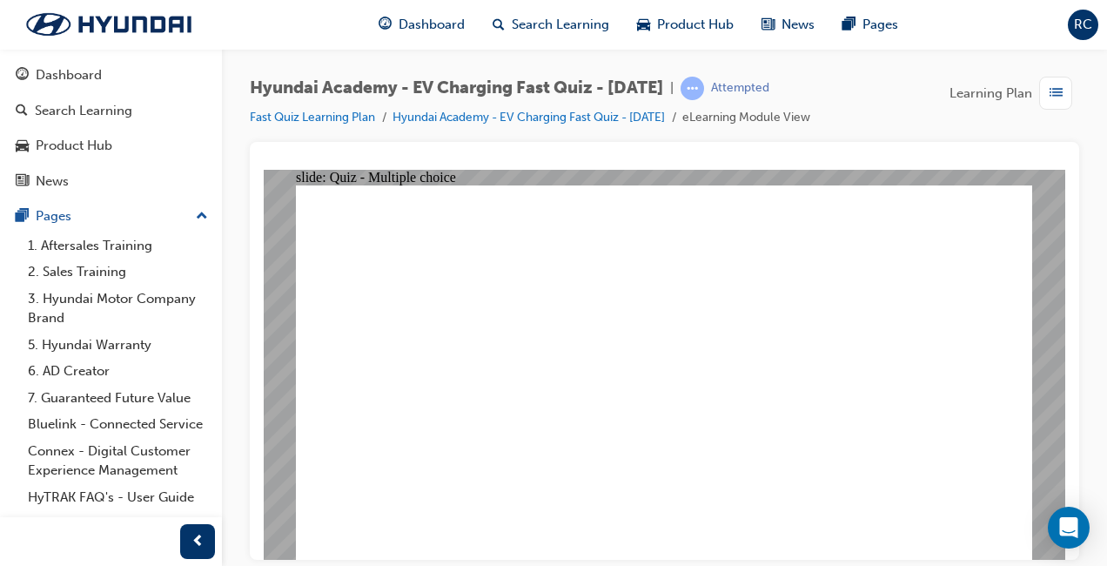
radio input "true"
radio input "false"
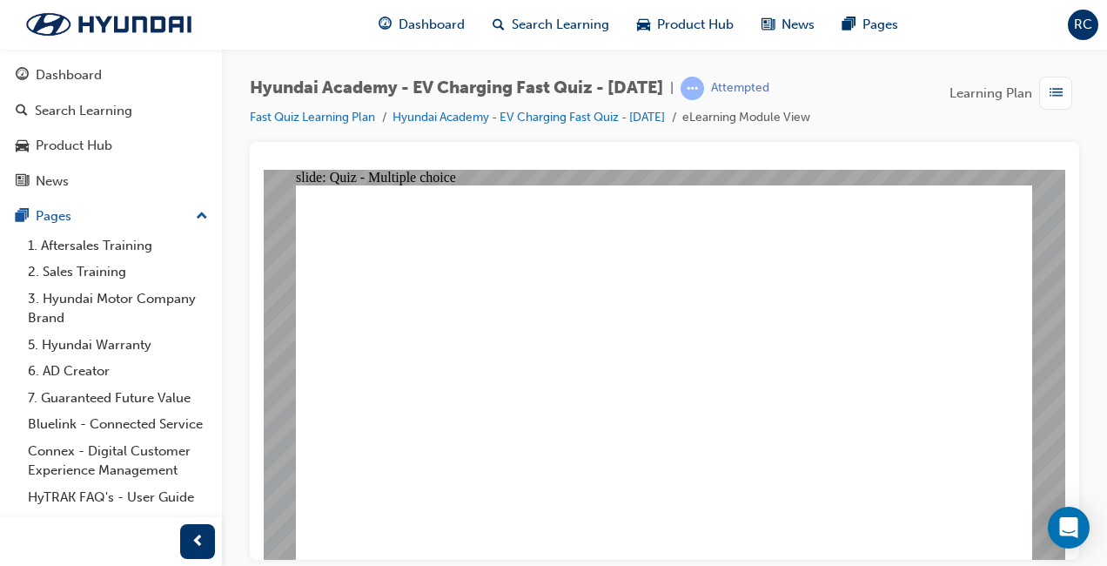
radio input "true"
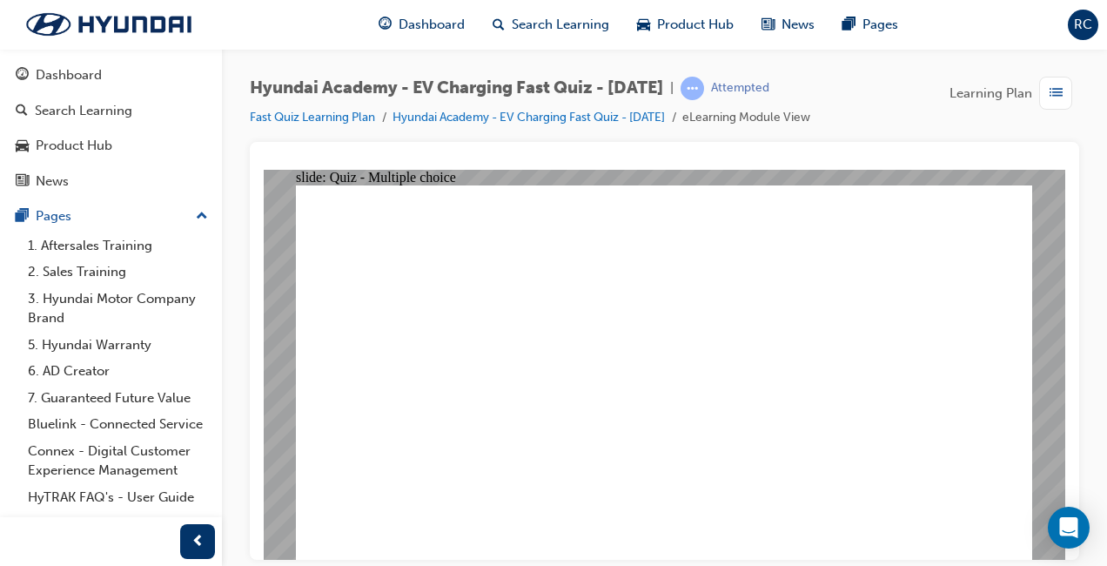
radio input "false"
radio input "true"
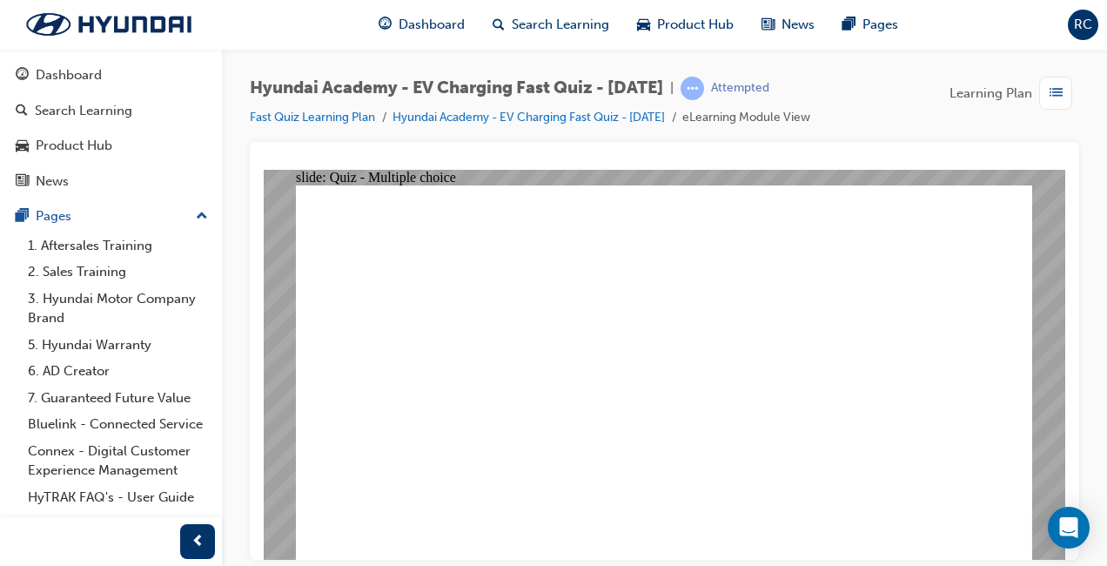
radio input "true"
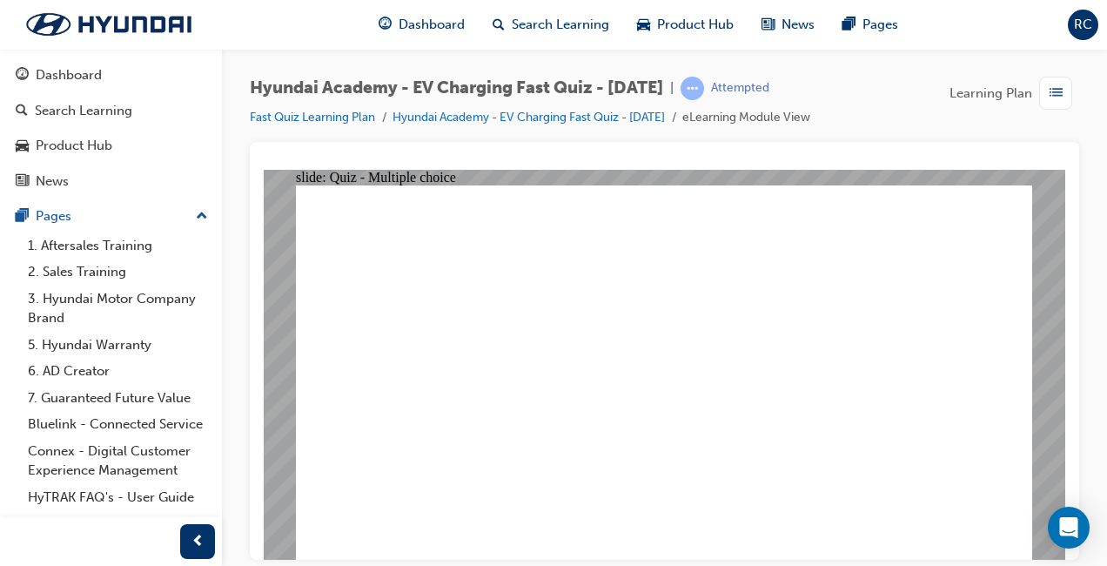
radio input "true"
radio input "false"
radio input "true"
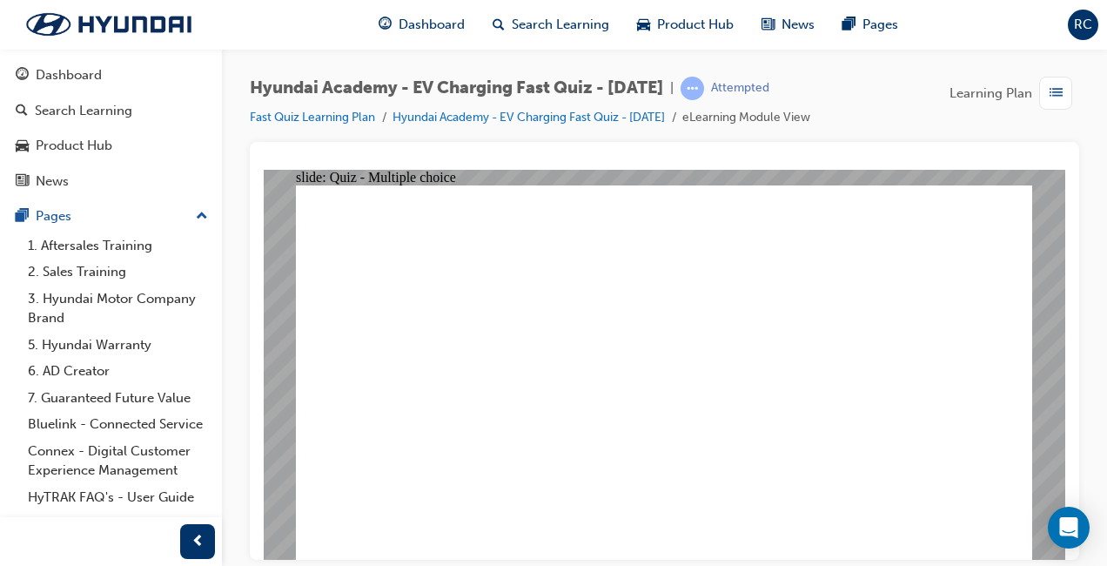
radio input "true"
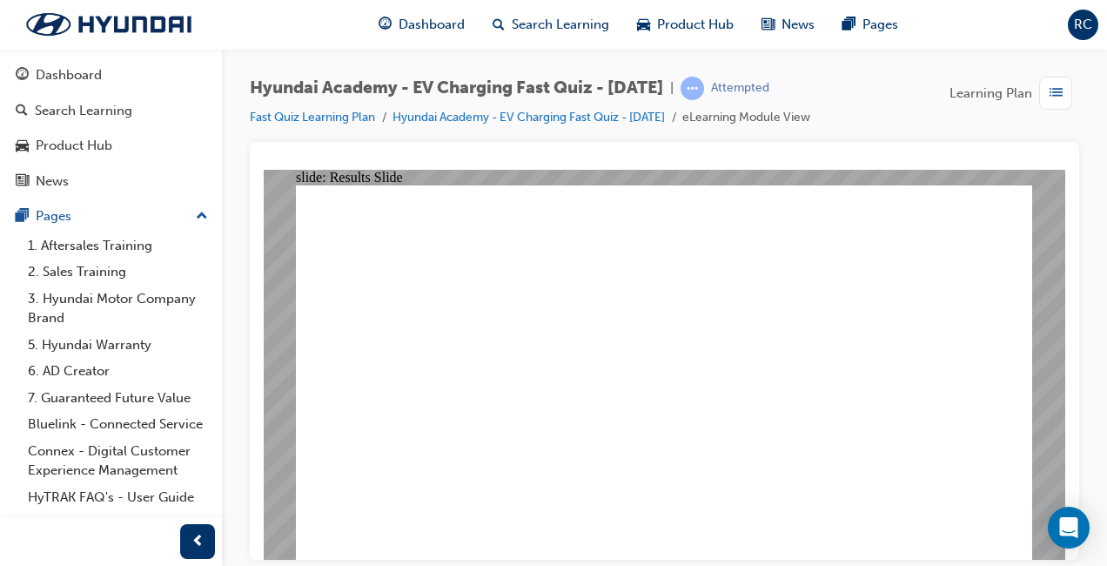
radio input "true"
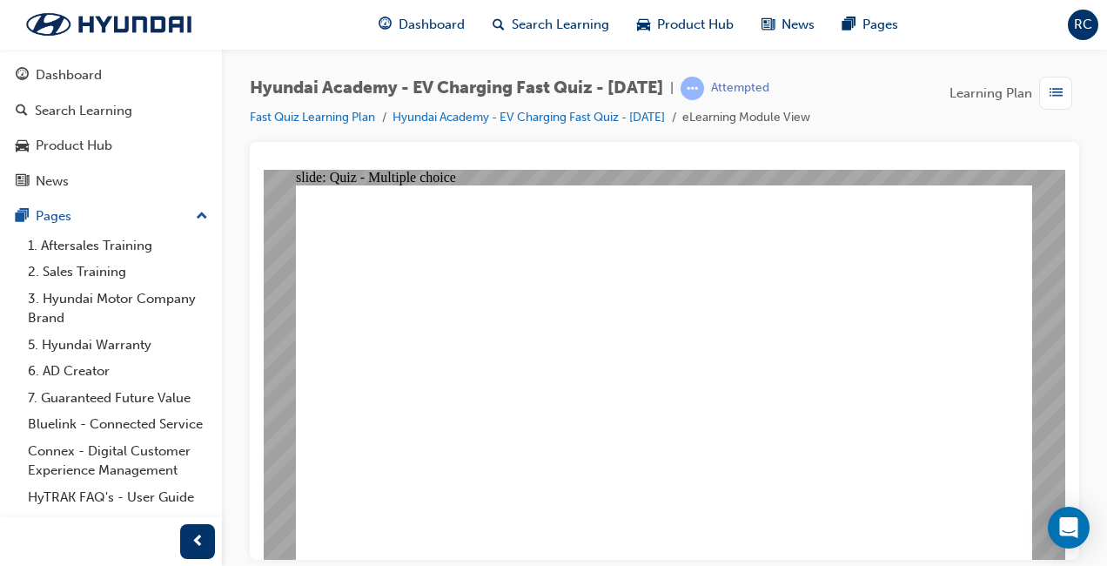
radio input "true"
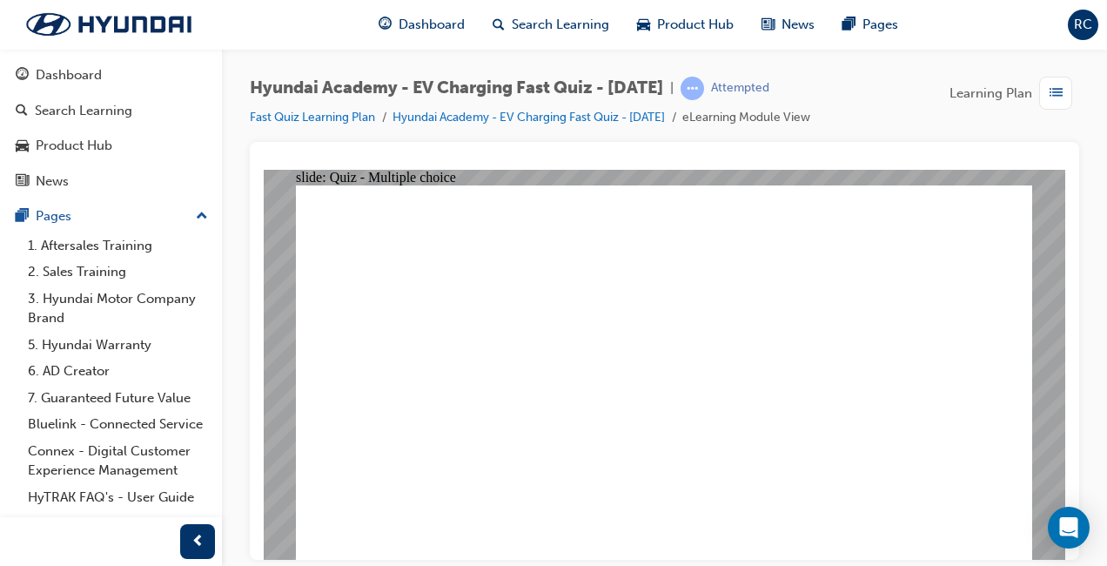
radio input "true"
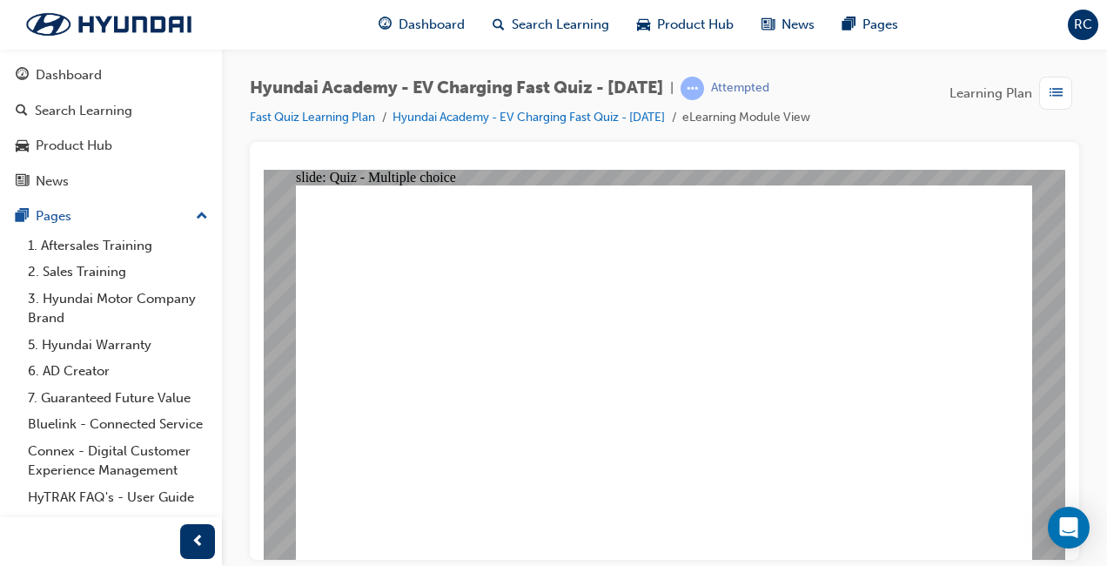
radio input "true"
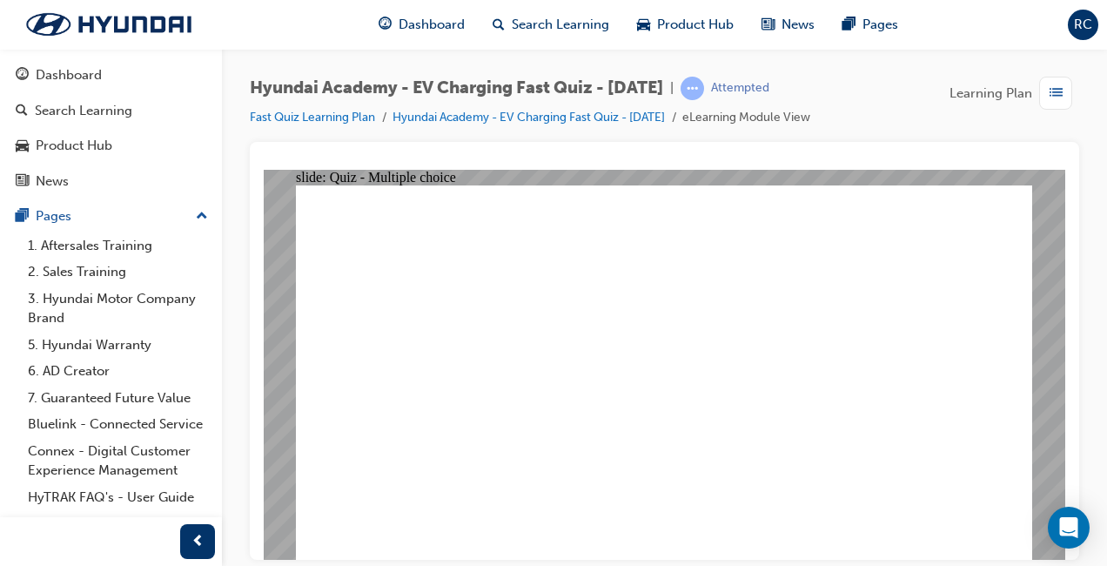
radio input "true"
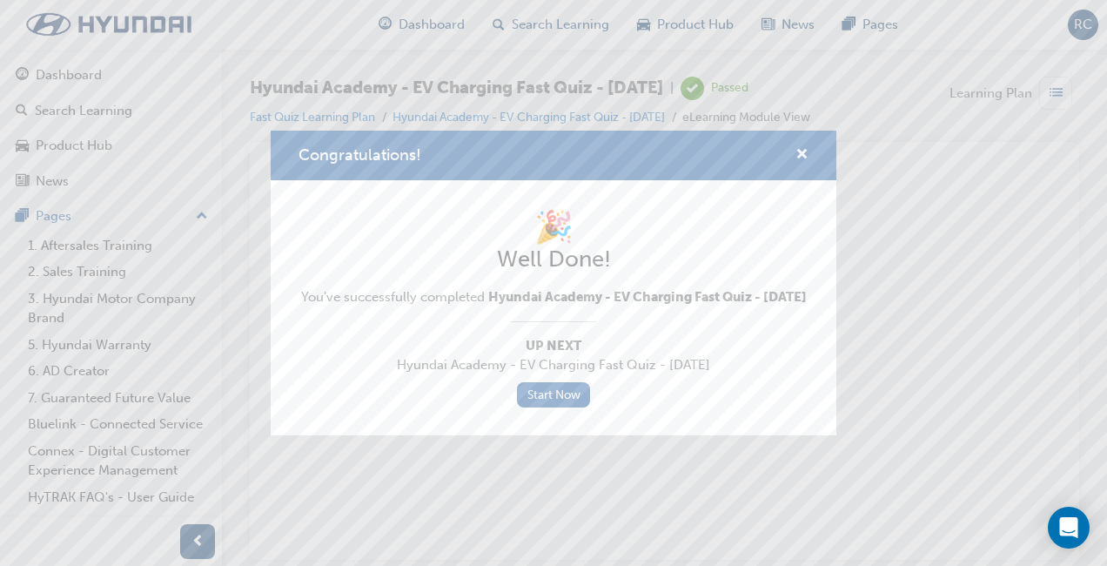
click at [566, 407] on link "Start Now" at bounding box center [553, 394] width 73 height 25
click at [579, 405] on link "Start Now" at bounding box center [553, 394] width 73 height 25
click at [802, 151] on span "cross-icon" at bounding box center [802, 156] width 13 height 16
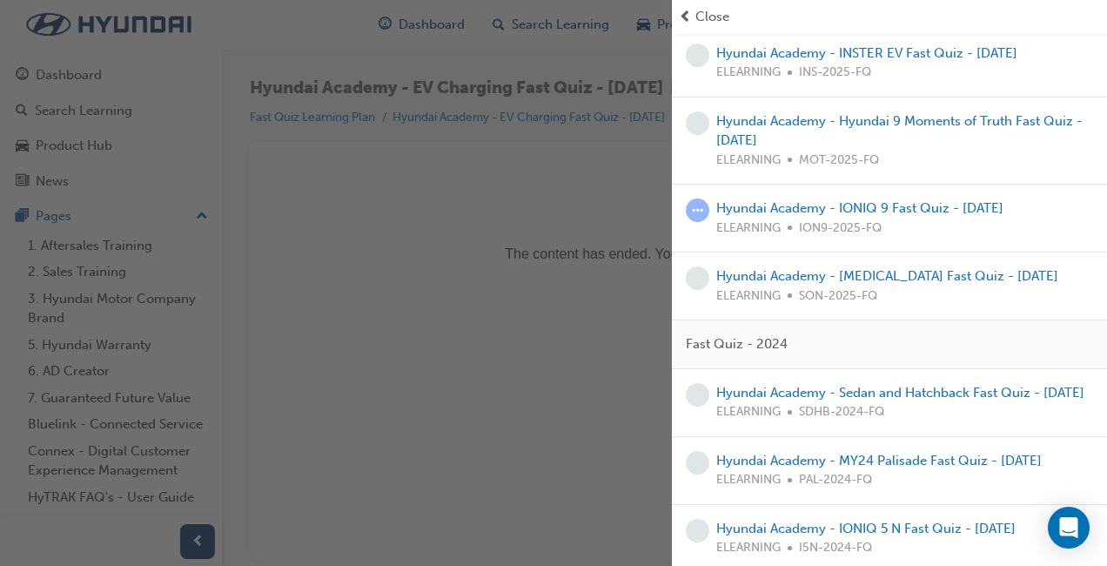
scroll to position [237, 0]
